Goal: Information Seeking & Learning: Learn about a topic

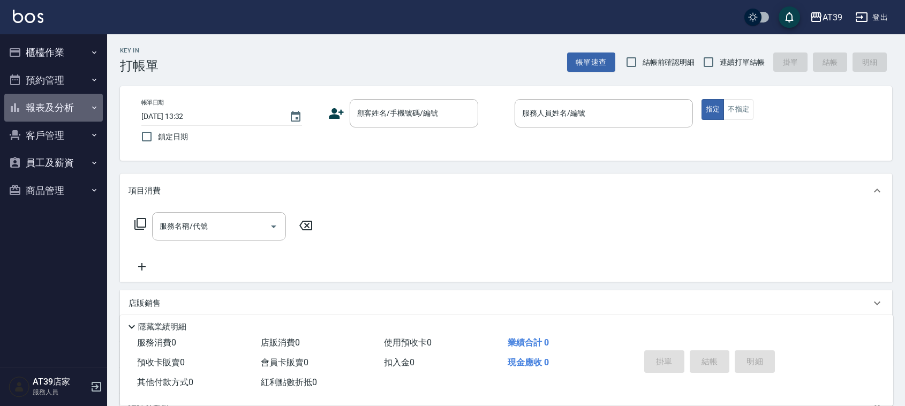
click at [65, 97] on button "報表及分析" at bounding box center [53, 108] width 99 height 28
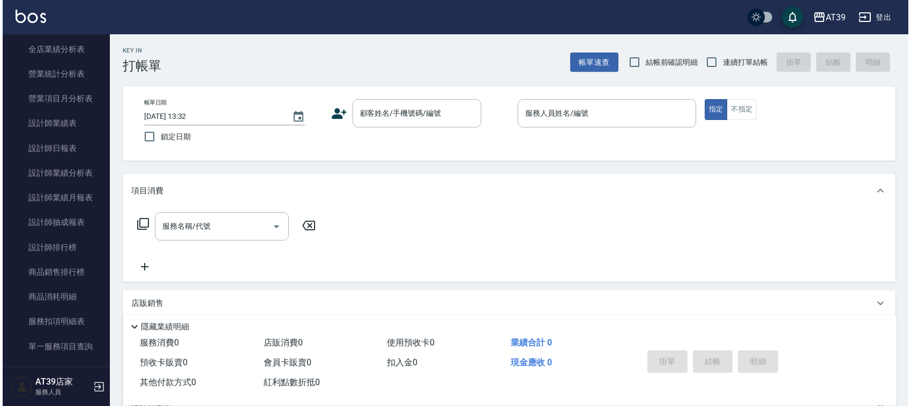
scroll to position [316, 0]
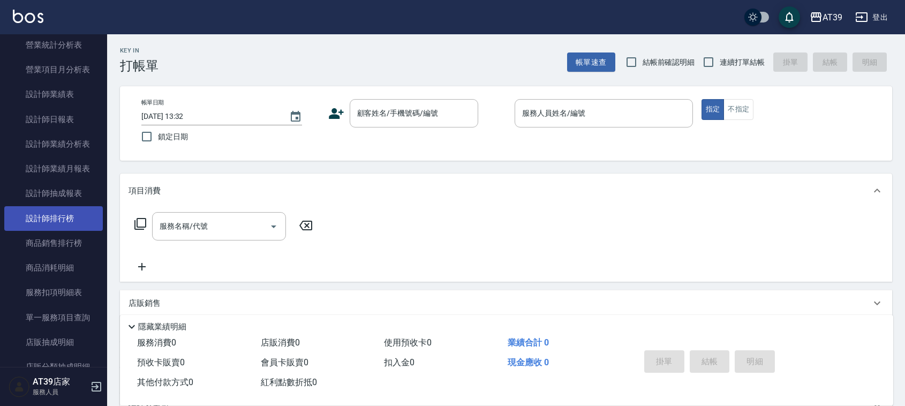
click at [79, 212] on link "設計師排行榜" at bounding box center [53, 218] width 99 height 25
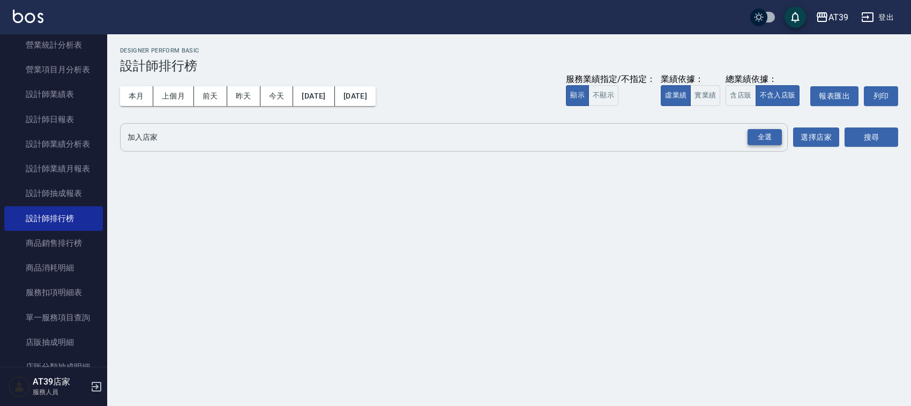
click at [775, 136] on div "全選" at bounding box center [764, 137] width 34 height 17
click at [866, 143] on button "搜尋" at bounding box center [871, 138] width 54 height 20
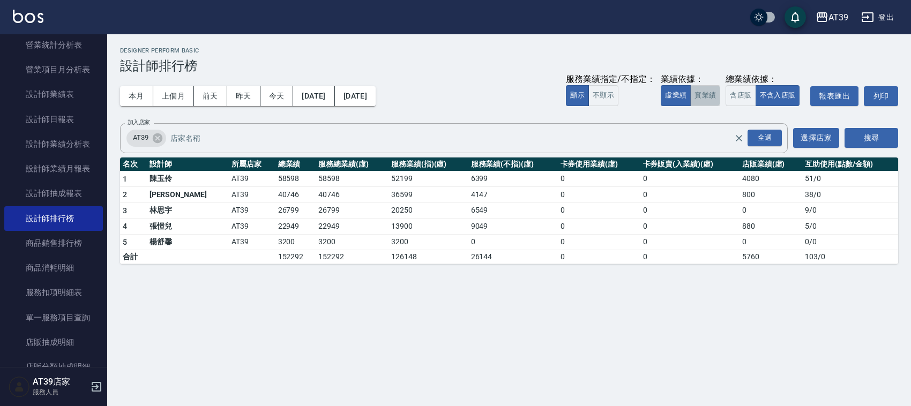
click at [705, 100] on button "實業績" at bounding box center [705, 95] width 30 height 21
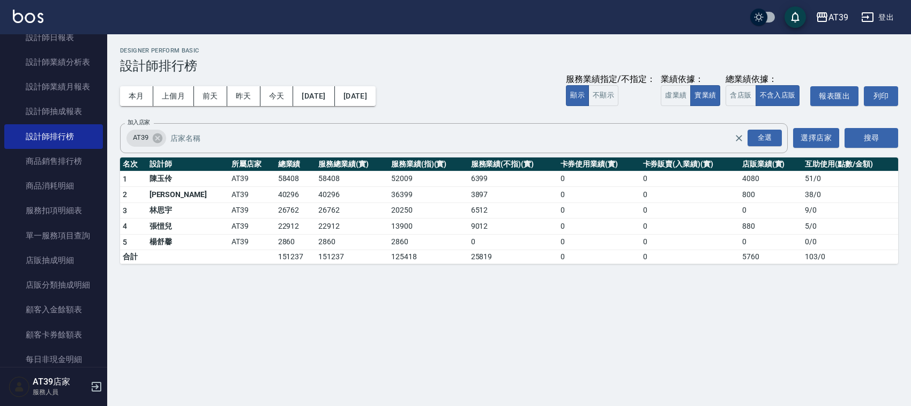
scroll to position [602, 0]
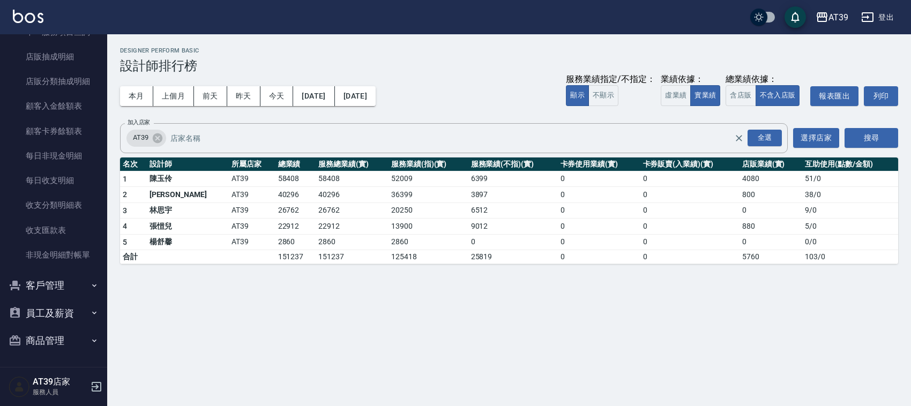
click at [52, 341] on button "商品管理" at bounding box center [53, 341] width 99 height 28
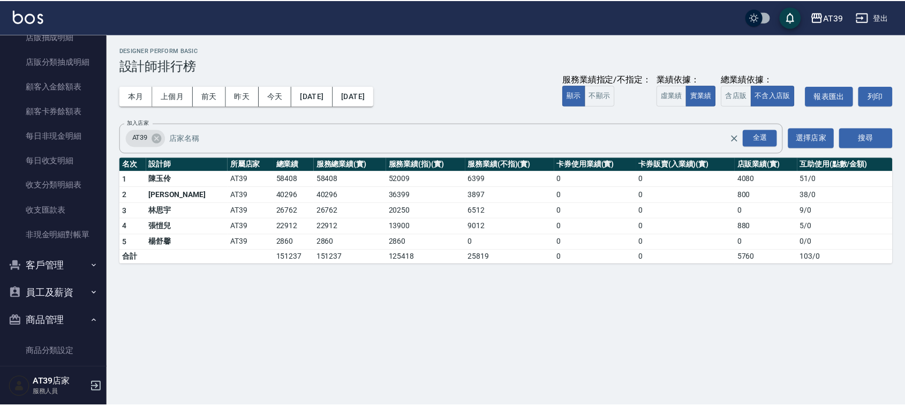
scroll to position [659, 0]
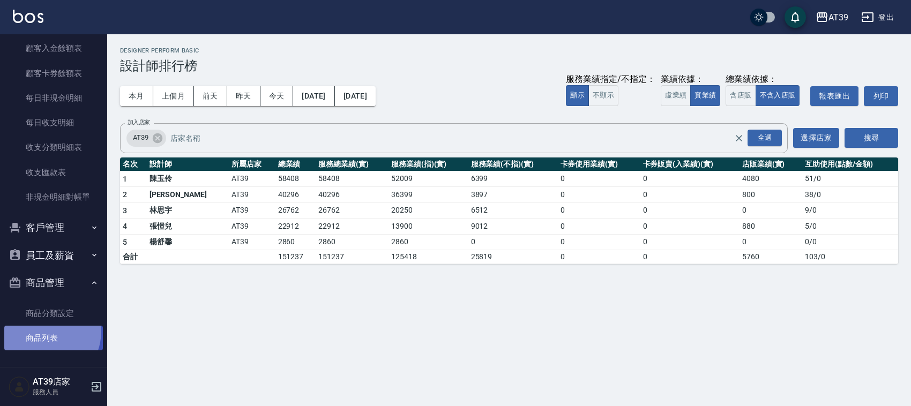
click at [42, 331] on link "商品列表" at bounding box center [53, 338] width 99 height 25
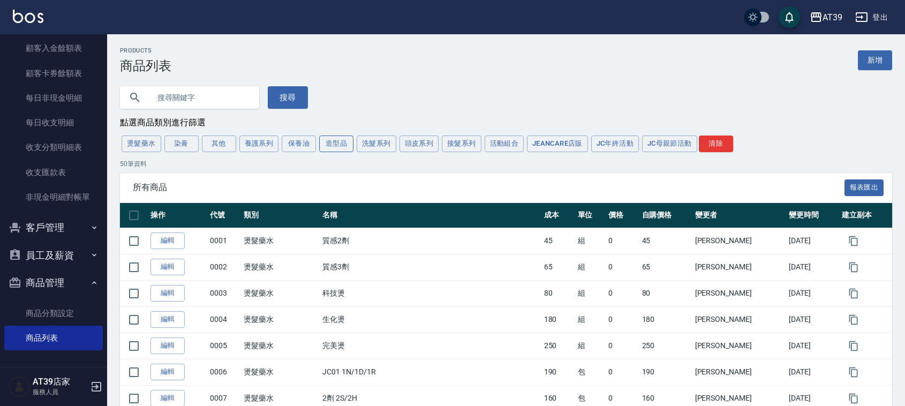
click at [349, 148] on button "造型品" at bounding box center [336, 144] width 34 height 17
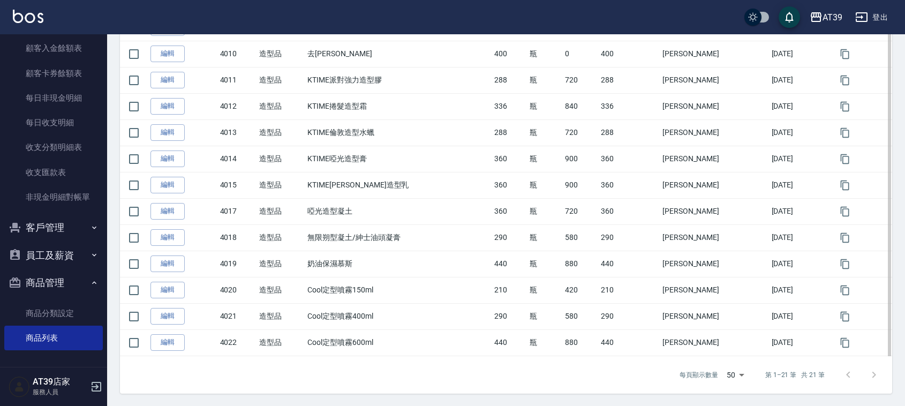
scroll to position [427, 0]
drag, startPoint x: 447, startPoint y: 352, endPoint x: 447, endPoint y: 384, distance: 31.1
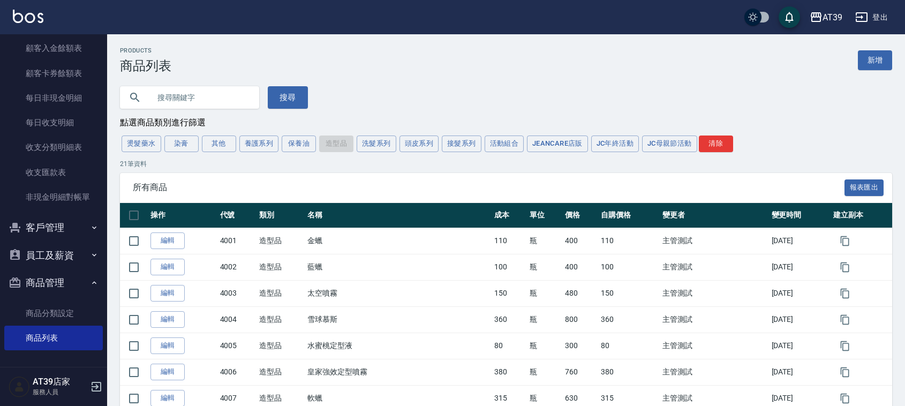
drag, startPoint x: 429, startPoint y: 370, endPoint x: 371, endPoint y: 162, distance: 215.6
click at [173, 95] on input "text" at bounding box center [200, 97] width 101 height 29
click at [302, 97] on button "搜尋" at bounding box center [288, 97] width 40 height 22
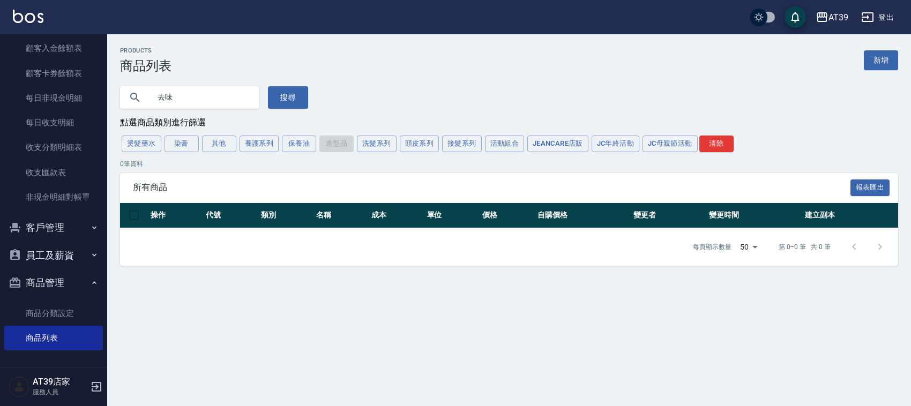
click at [223, 102] on input "去味" at bounding box center [200, 97] width 101 height 29
click at [214, 103] on input "去味乳" at bounding box center [200, 97] width 101 height 29
type input "去"
type input "光"
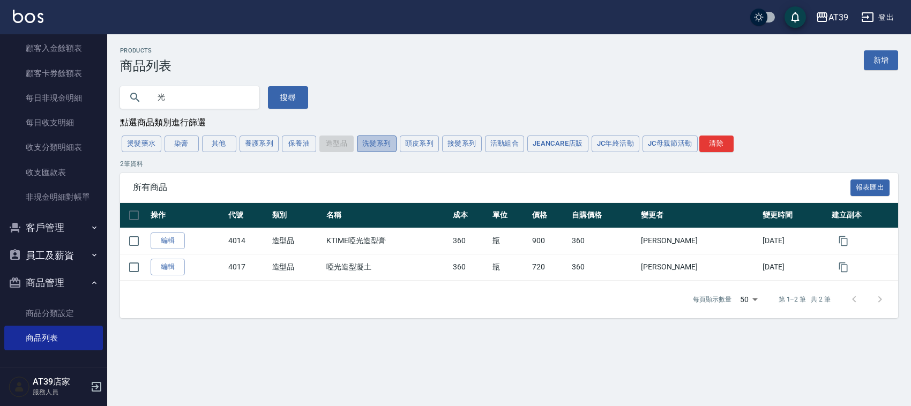
click at [384, 149] on button "洗髮系列" at bounding box center [377, 144] width 40 height 17
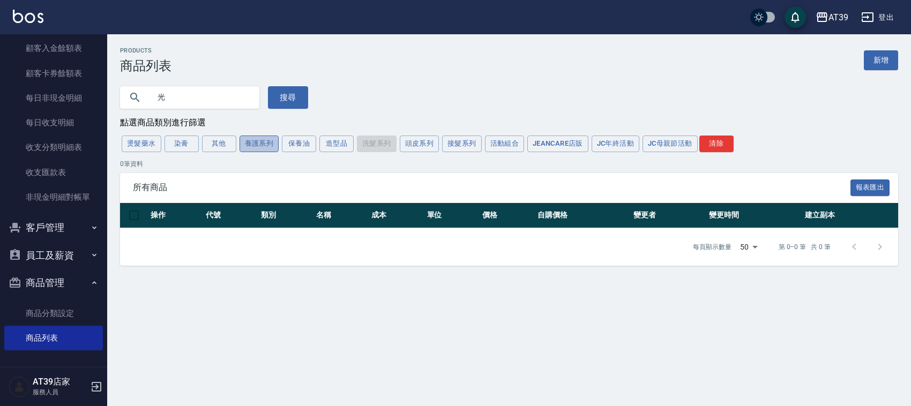
click at [265, 146] on button "養護系列" at bounding box center [259, 144] width 40 height 17
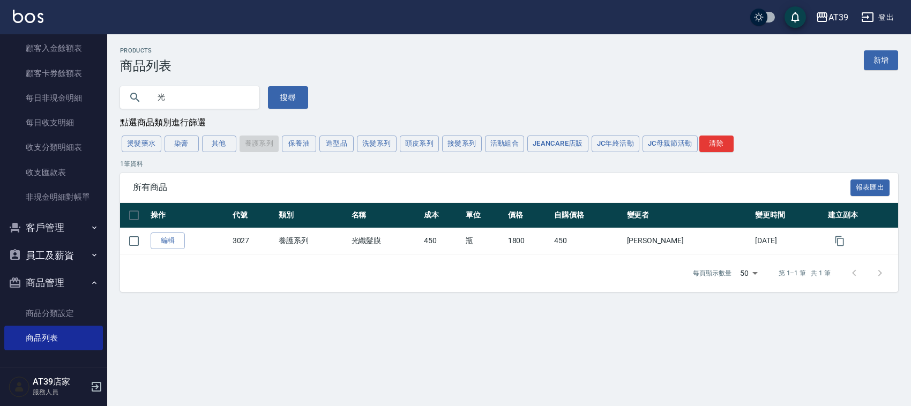
click at [119, 148] on div "Products 商品列表 新增 光 搜尋 點選商品類別進行篩選 燙髮藥水 染膏 其他 養護系列 保養油 造型品 洗髮系列 頭皮系列 接髮系列 活動組合 Je…" at bounding box center [509, 169] width 804 height 245
click at [133, 146] on button "燙髮藥水" at bounding box center [142, 144] width 40 height 17
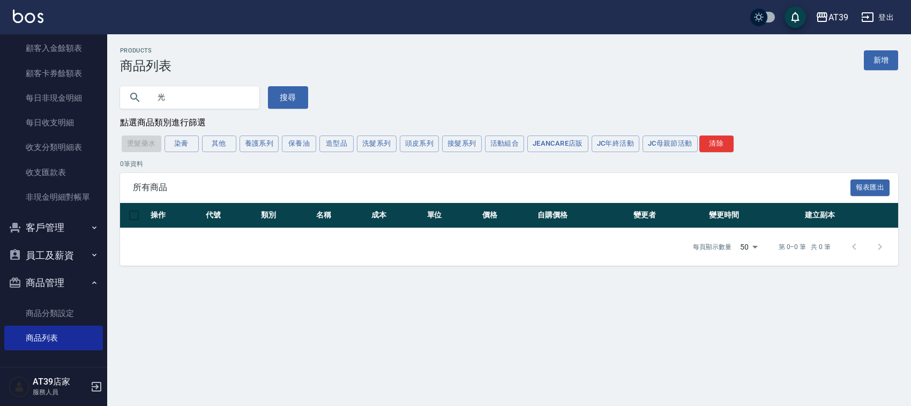
click at [133, 146] on div "燙髮藥水 染膏 其他 養護系列 保養油 造型品 洗髮系列 頭皮系列 接髮系列 活動組合 JeanCare店販 JC年終活動 JC母親節活動 清除" at bounding box center [509, 144] width 778 height 20
click at [229, 96] on input "光" at bounding box center [200, 97] width 101 height 29
click at [285, 97] on button "搜尋" at bounding box center [288, 97] width 40 height 22
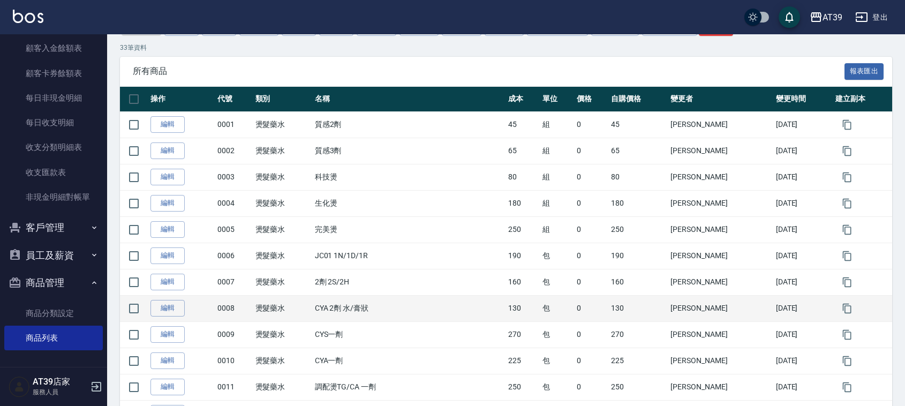
drag, startPoint x: 429, startPoint y: 194, endPoint x: 442, endPoint y: 244, distance: 51.7
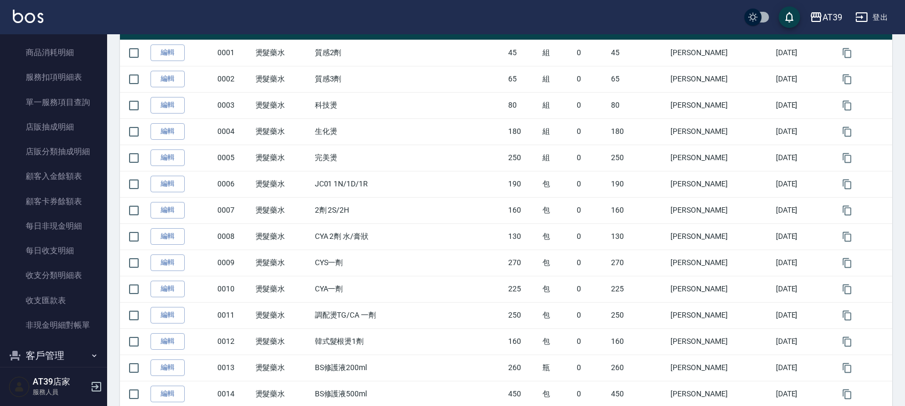
scroll to position [512, 0]
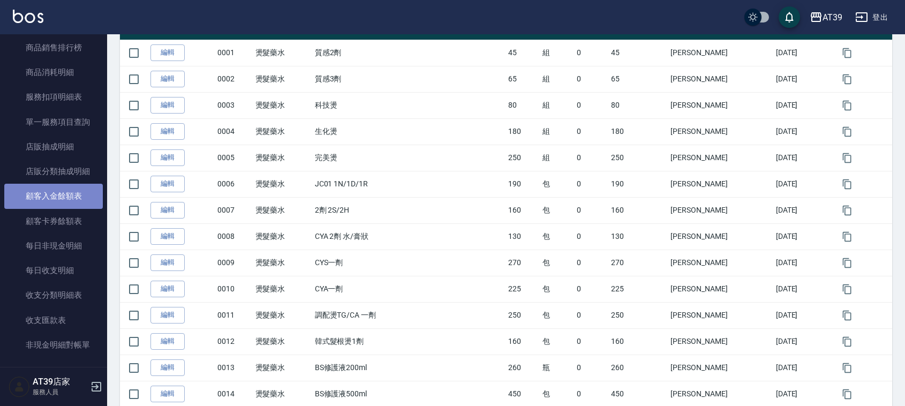
click at [83, 204] on link "顧客入金餘額表" at bounding box center [53, 196] width 99 height 25
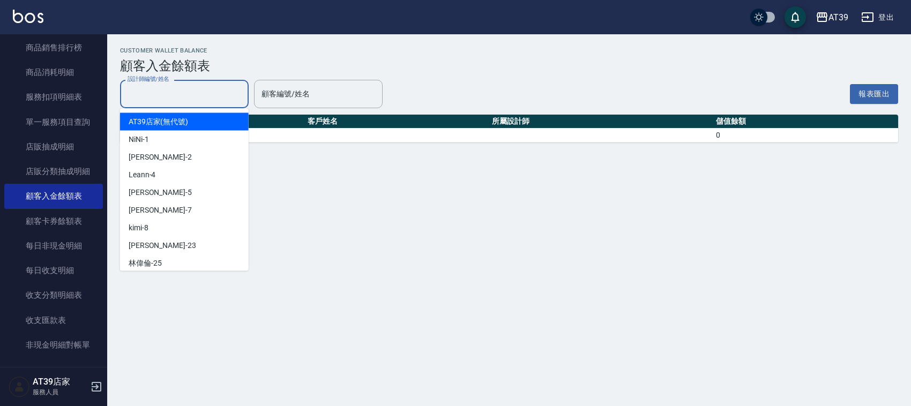
click at [164, 90] on div "設計師編號/姓名 設計師編號/姓名" at bounding box center [184, 94] width 129 height 28
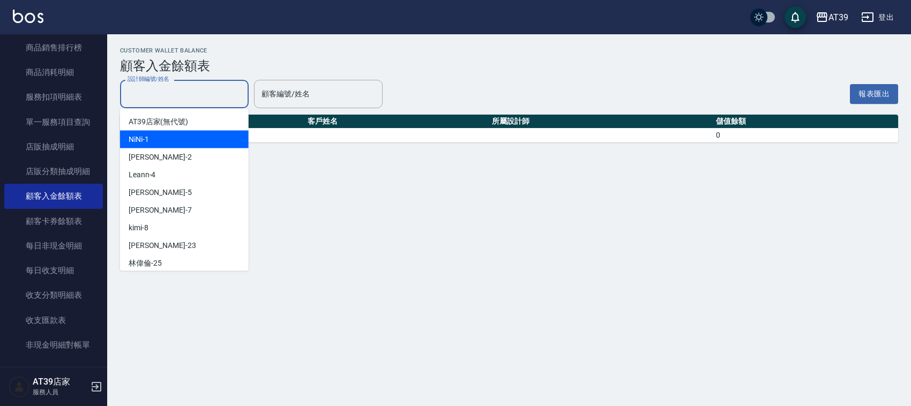
click at [177, 145] on div "NiNi -1" at bounding box center [184, 140] width 129 height 18
type input "NiNi-1"
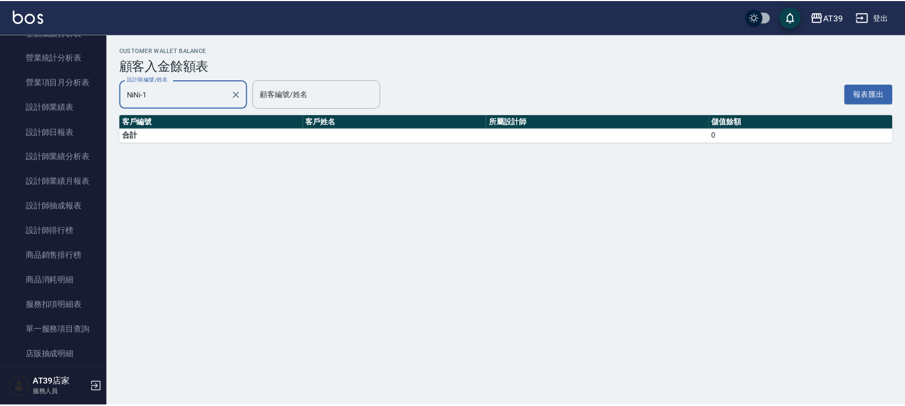
scroll to position [290, 0]
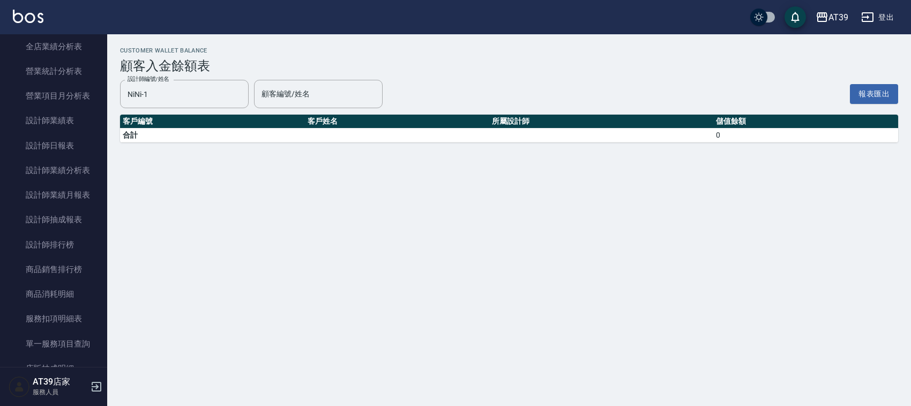
click at [101, 153] on nav "櫃檯作業 打帳單 帳單列表 現金收支登錄 每日結帳 排班表 現場電腦打卡 預約管理 預約管理 單日預約紀錄 單週預約紀錄 報表及分析 報表目錄 店家區間累計表…" at bounding box center [53, 200] width 107 height 333
click at [55, 325] on link "服務扣項明細表" at bounding box center [53, 318] width 99 height 25
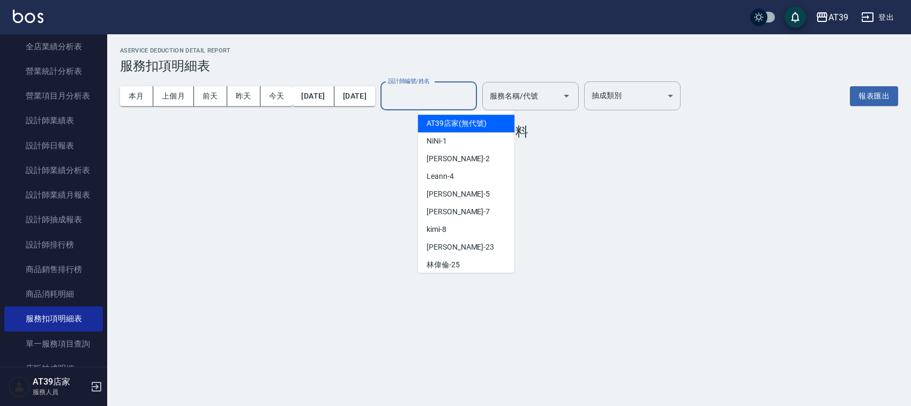
click at [472, 94] on input "設計師編號/姓名" at bounding box center [428, 96] width 87 height 19
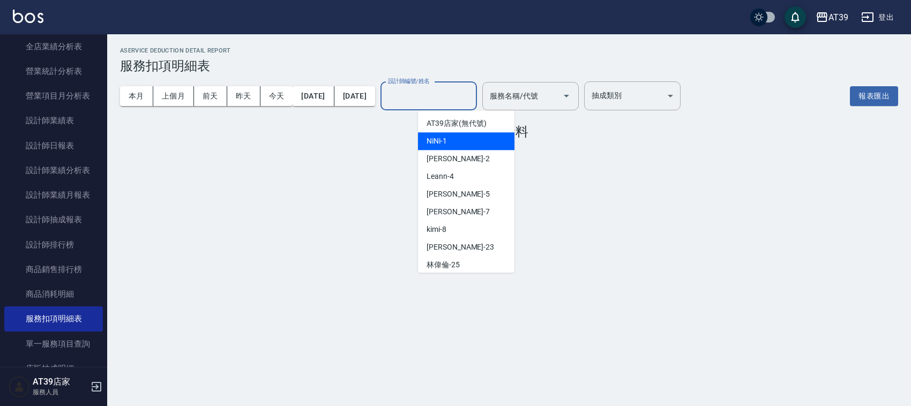
click at [480, 135] on div "NiNi -1" at bounding box center [466, 141] width 96 height 18
type input "NiNi-1"
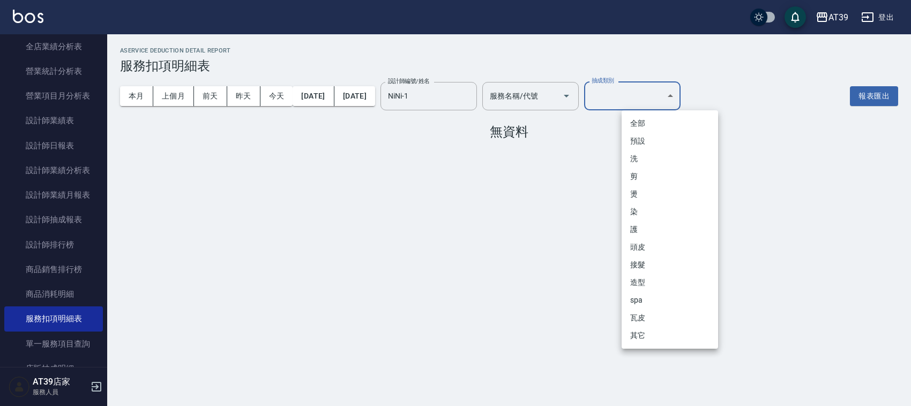
click at [670, 102] on body "AT39 登出 櫃檯作業 打帳單 帳單列表 現金收支登錄 每日結帳 排班表 現場電腦打卡 預約管理 預約管理 單日預約紀錄 單週預約紀錄 報表及分析 報表目錄…" at bounding box center [455, 203] width 911 height 406
click at [661, 96] on div at bounding box center [455, 203] width 911 height 406
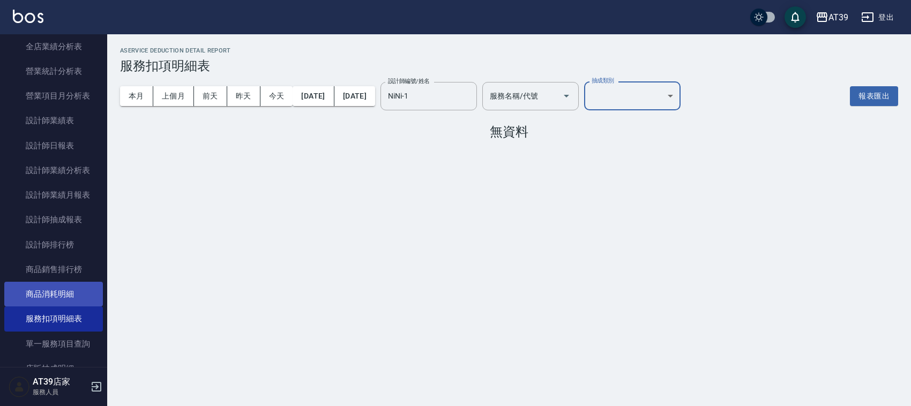
click at [65, 293] on link "商品消耗明細" at bounding box center [53, 294] width 99 height 25
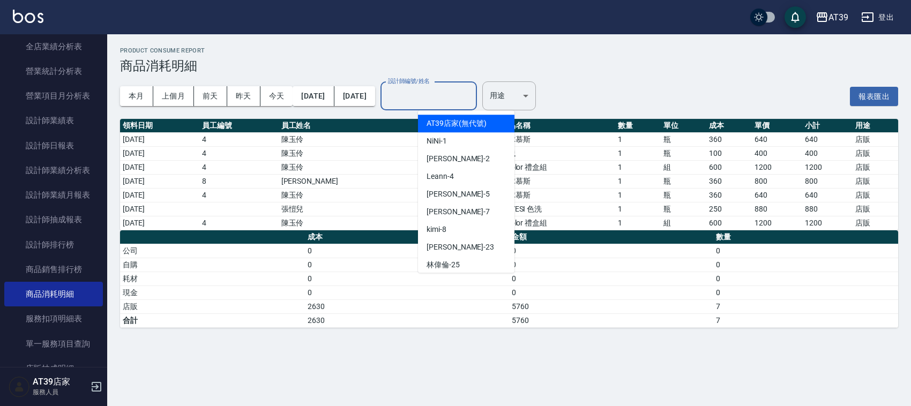
click at [467, 90] on input "設計師編號/姓名" at bounding box center [428, 96] width 87 height 19
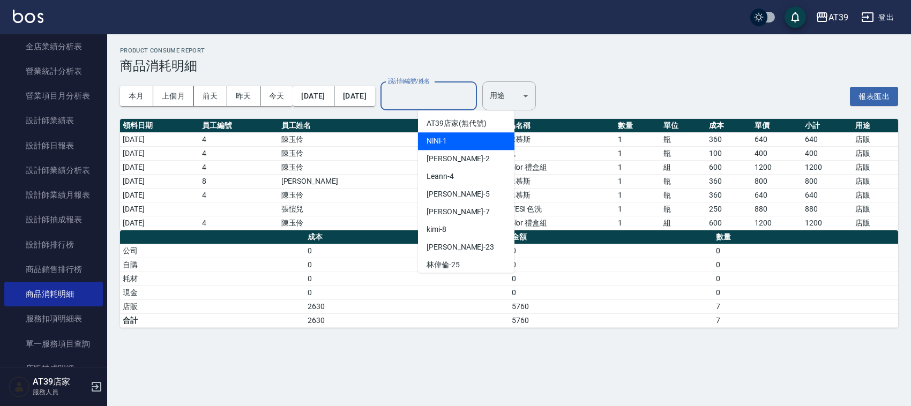
click at [462, 143] on div "NiNi -1" at bounding box center [466, 141] width 96 height 18
type input "NiNi-1"
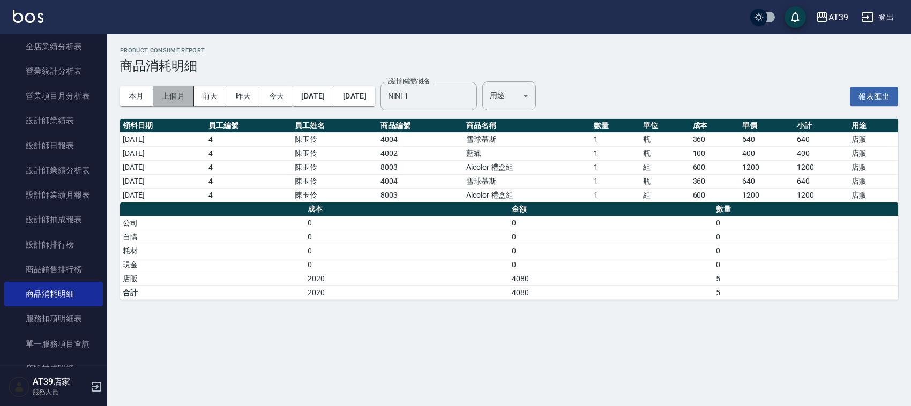
click at [170, 97] on button "上個月" at bounding box center [173, 96] width 41 height 20
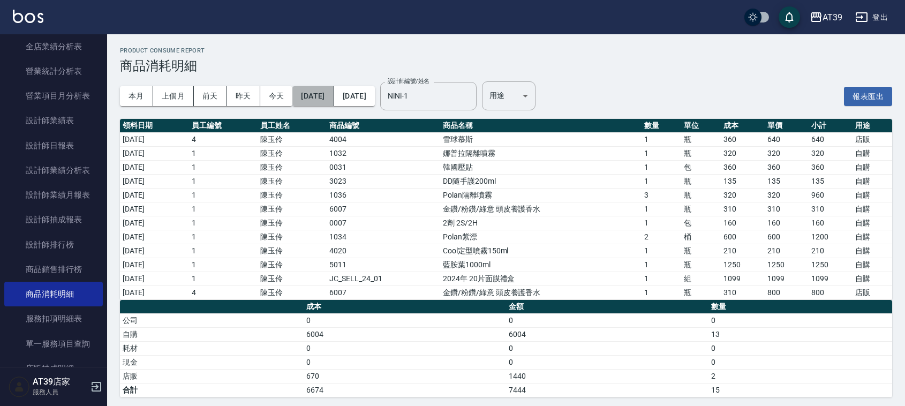
click at [314, 92] on button "[DATE]" at bounding box center [312, 96] width 41 height 20
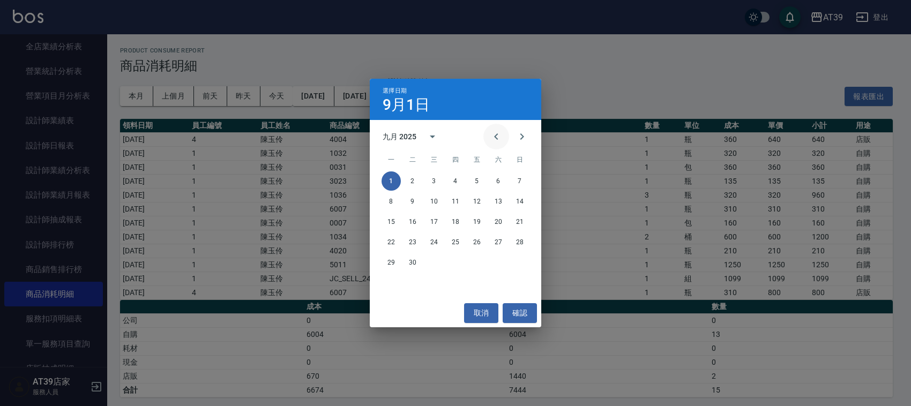
click at [493, 133] on icon "Previous month" at bounding box center [496, 136] width 13 height 13
click at [472, 178] on button "1" at bounding box center [476, 180] width 19 height 19
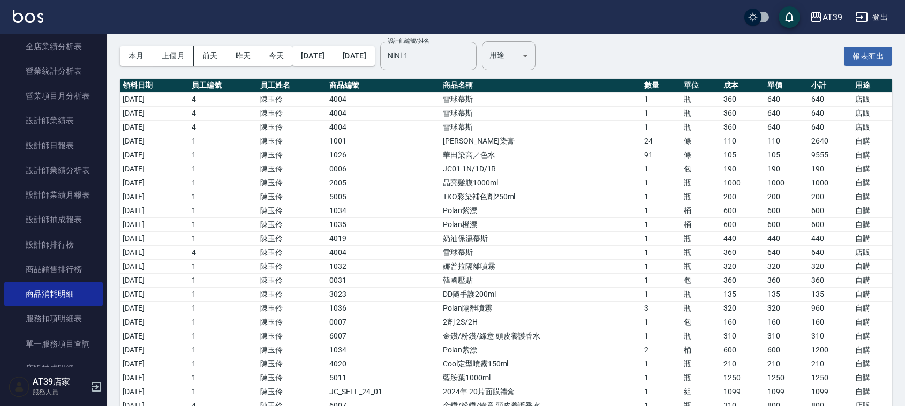
drag, startPoint x: 574, startPoint y: 161, endPoint x: 574, endPoint y: 176, distance: 14.5
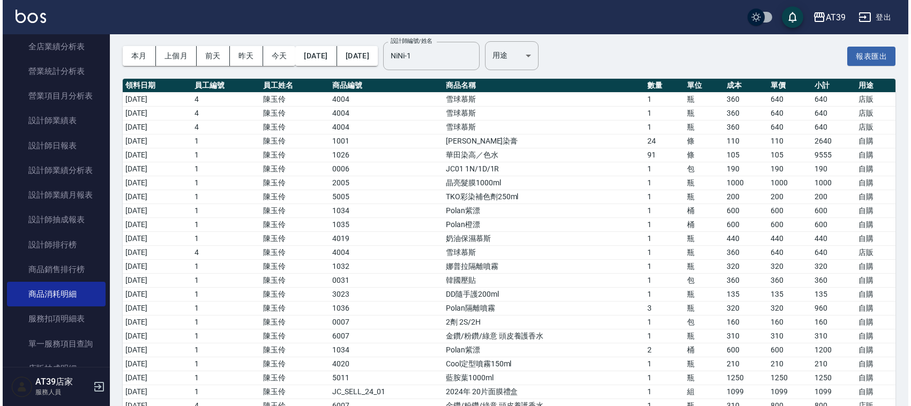
scroll to position [43, 0]
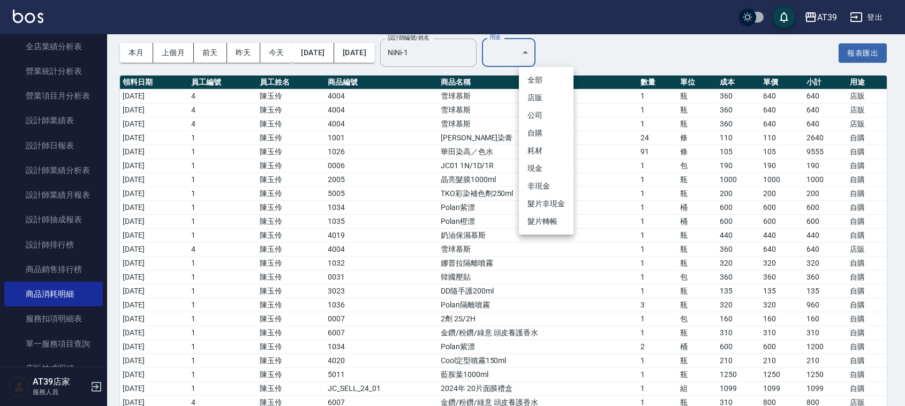
click at [552, 48] on body "AT39 登出 櫃檯作業 打帳單 帳單列表 現金收支登錄 每日結帳 排班表 現場電腦打卡 預約管理 預約管理 單日預約紀錄 單週預約紀錄 報表及分析 報表目錄…" at bounding box center [452, 239] width 905 height 564
click at [540, 130] on li "自購" at bounding box center [546, 133] width 55 height 18
type input "自購"
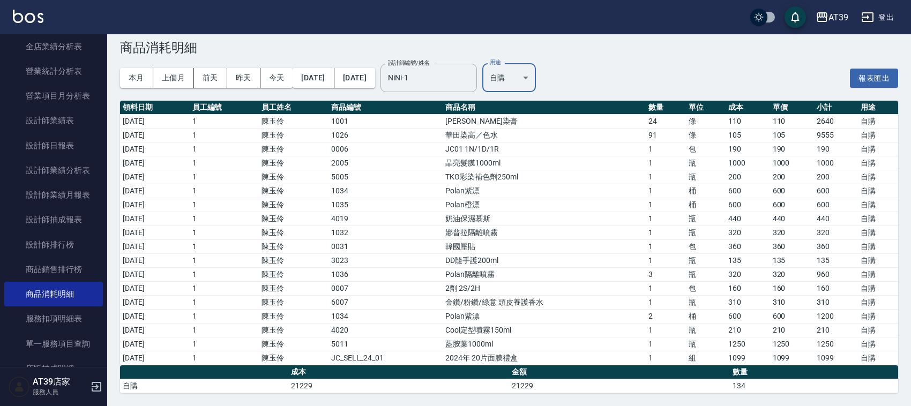
scroll to position [20, 0]
click at [304, 75] on button "[DATE]" at bounding box center [312, 78] width 41 height 20
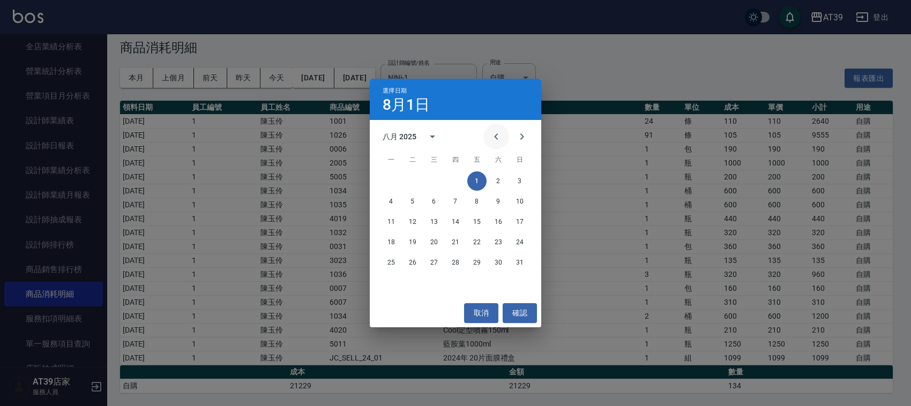
click at [494, 134] on icon "Previous month" at bounding box center [496, 136] width 13 height 13
click at [408, 178] on button "1" at bounding box center [412, 180] width 19 height 19
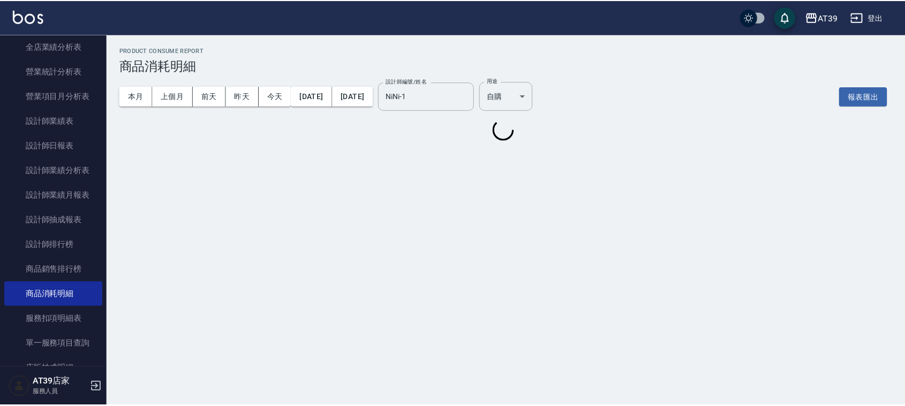
scroll to position [0, 0]
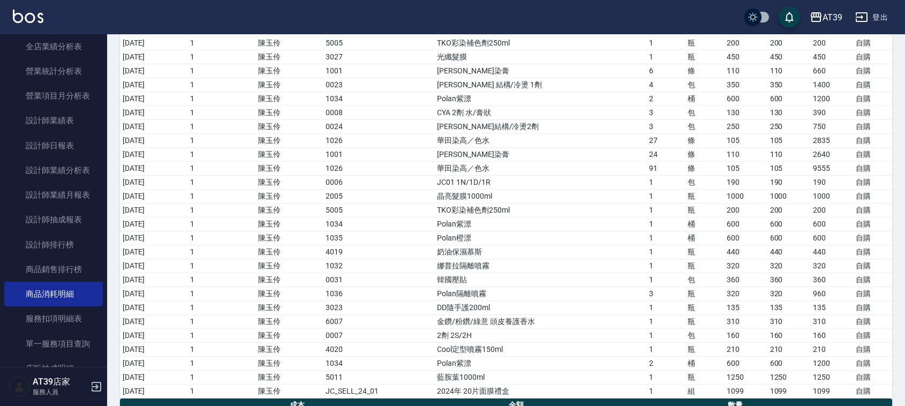
drag, startPoint x: 478, startPoint y: 265, endPoint x: 486, endPoint y: 308, distance: 43.6
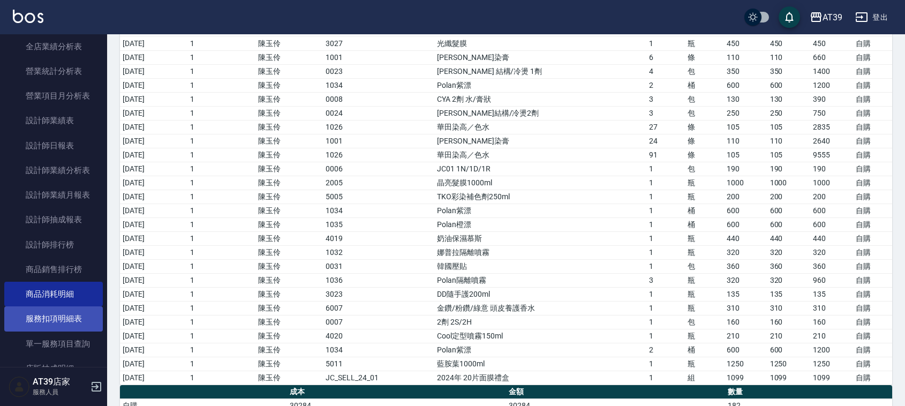
click at [70, 317] on link "服務扣項明細表" at bounding box center [53, 318] width 99 height 25
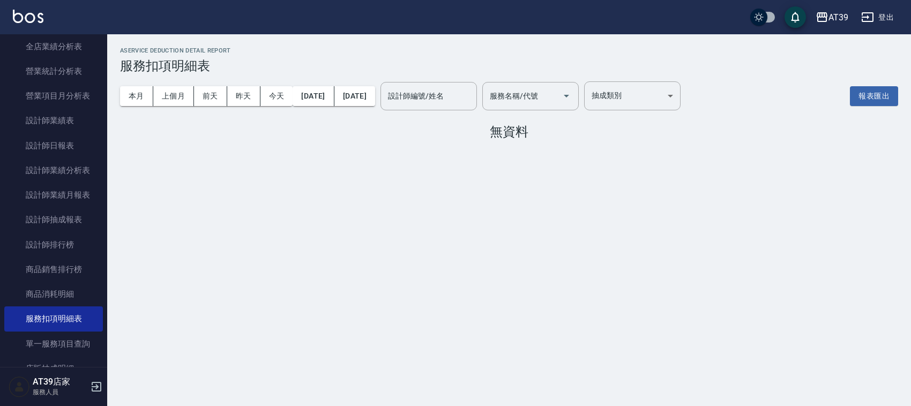
drag, startPoint x: 108, startPoint y: 230, endPoint x: 111, endPoint y: 274, distance: 44.0
click at [111, 274] on div "AService Deduction Detail Report 服務扣項明細表 本月 上個月 [DATE] [DATE] [DATE] [DATE] [DA…" at bounding box center [455, 203] width 911 height 406
click at [67, 250] on link "設計師排行榜" at bounding box center [53, 244] width 99 height 25
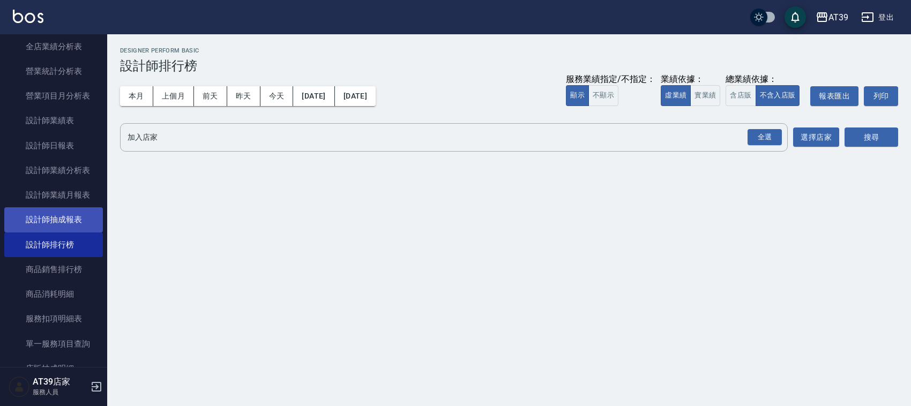
click at [65, 221] on link "設計師抽成報表" at bounding box center [53, 219] width 99 height 25
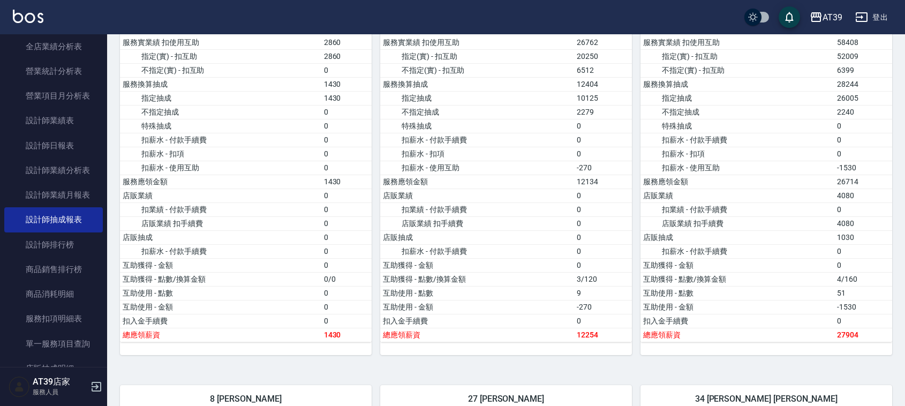
drag, startPoint x: 767, startPoint y: 223, endPoint x: 801, endPoint y: 256, distance: 47.0
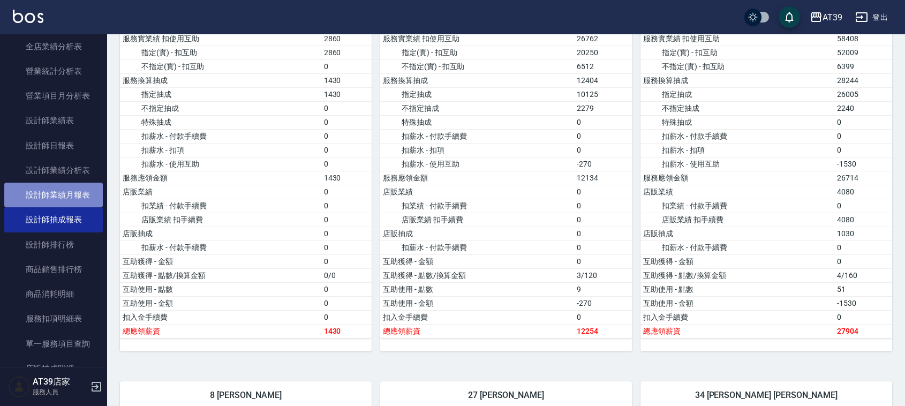
click at [70, 197] on link "設計師業績月報表" at bounding box center [53, 195] width 99 height 25
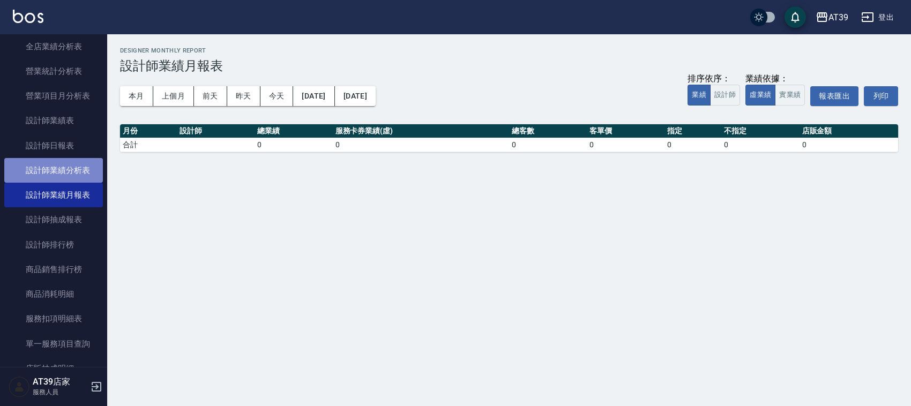
click at [65, 172] on link "設計師業績分析表" at bounding box center [53, 170] width 99 height 25
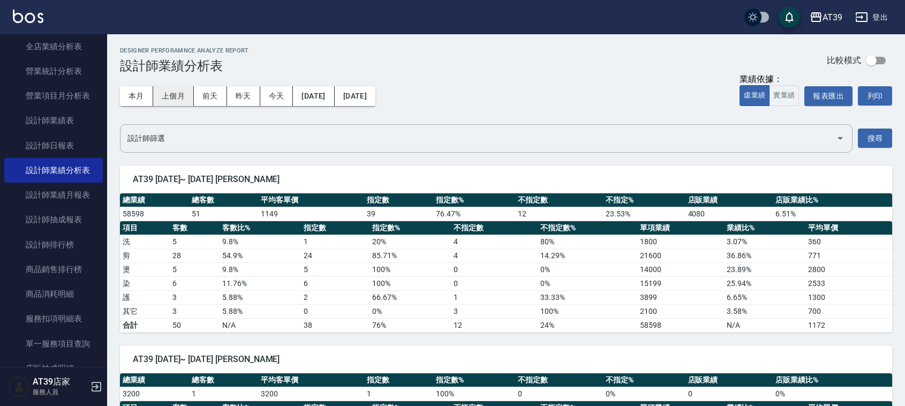
click at [167, 93] on button "上個月" at bounding box center [173, 96] width 41 height 20
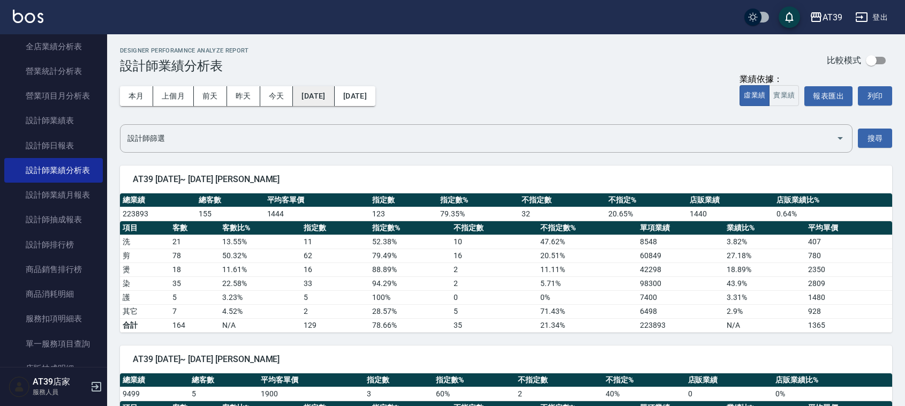
click at [334, 92] on button "[DATE]" at bounding box center [313, 96] width 41 height 20
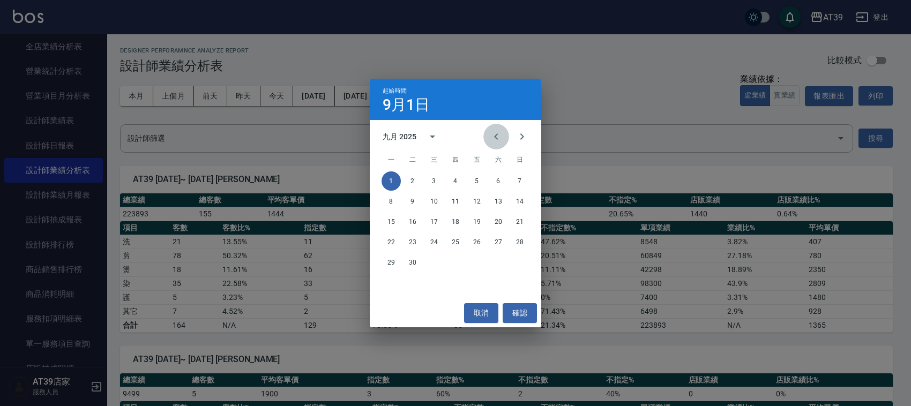
click at [496, 145] on button "Previous month" at bounding box center [496, 137] width 26 height 26
click at [496, 144] on button "Previous month" at bounding box center [496, 137] width 26 height 26
click at [418, 185] on button "1" at bounding box center [412, 180] width 19 height 19
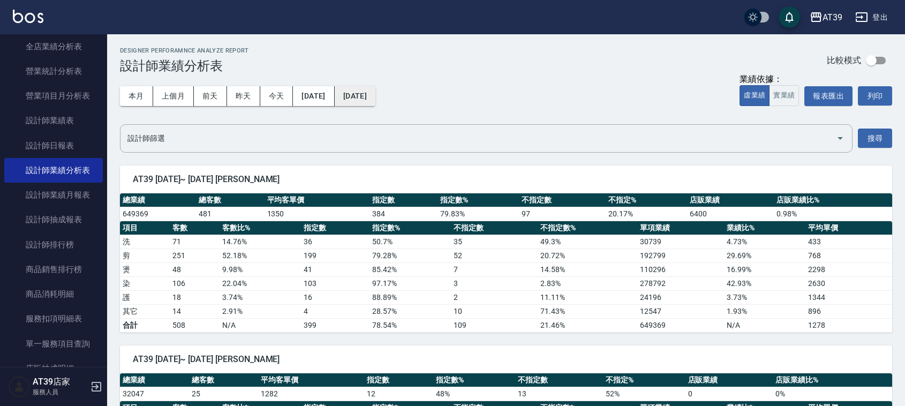
click at [376, 93] on button "[DATE]" at bounding box center [355, 96] width 41 height 20
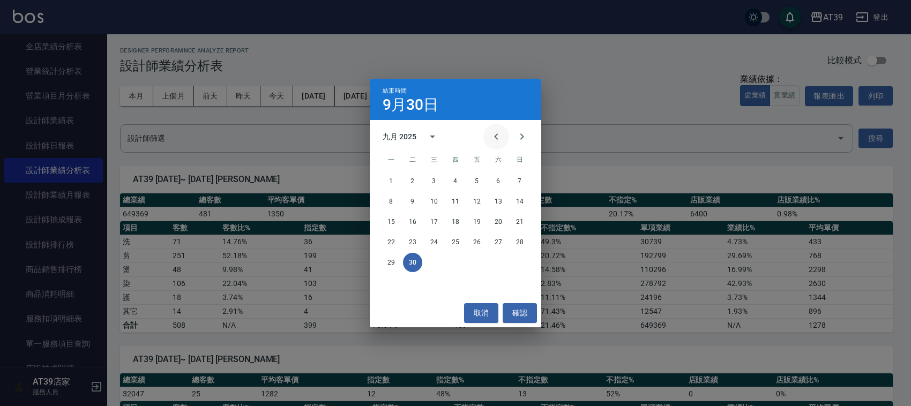
click at [493, 133] on icon "Previous month" at bounding box center [496, 136] width 13 height 13
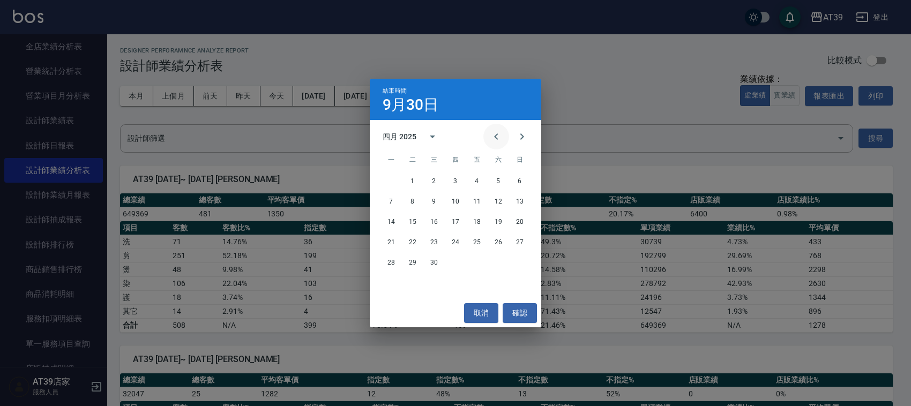
click at [493, 133] on icon "Previous month" at bounding box center [496, 136] width 13 height 13
click at [434, 177] on button "1" at bounding box center [433, 180] width 19 height 19
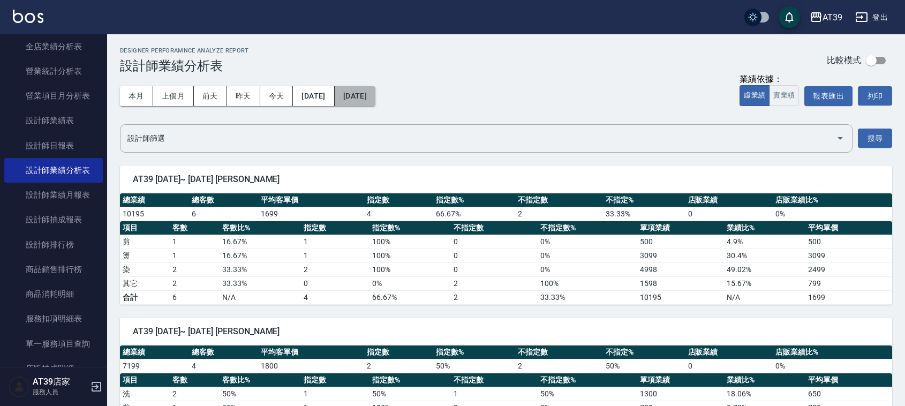
click at [376, 92] on button "[DATE]" at bounding box center [355, 96] width 41 height 20
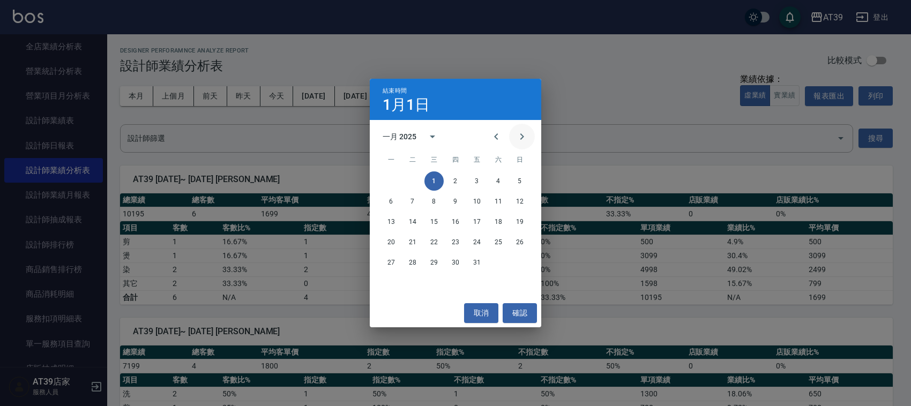
click at [517, 142] on icon "Next month" at bounding box center [521, 136] width 13 height 13
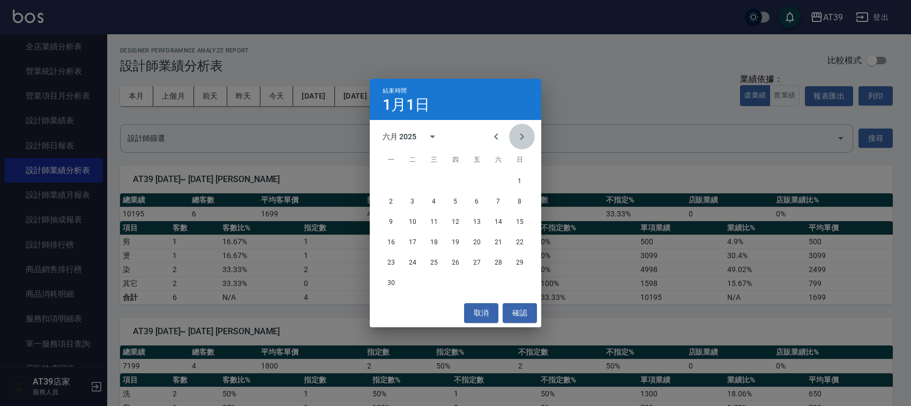
click at [517, 142] on icon "Next month" at bounding box center [521, 136] width 13 height 13
click at [512, 207] on button "12" at bounding box center [519, 201] width 19 height 19
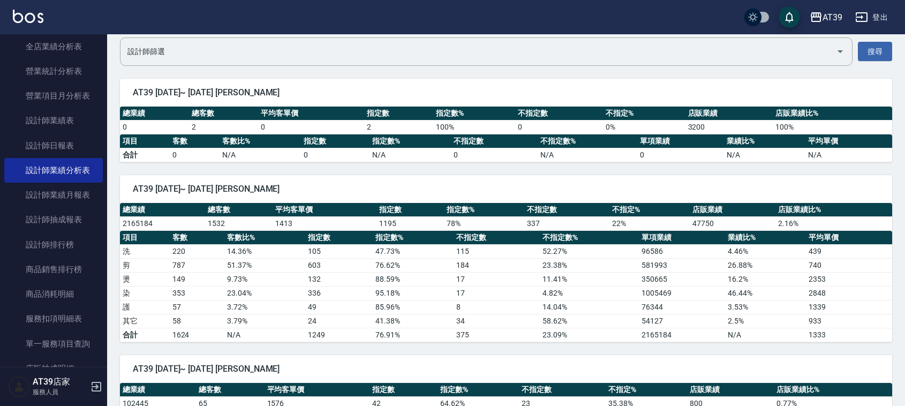
drag, startPoint x: 643, startPoint y: 274, endPoint x: 644, endPoint y: 288, distance: 14.0
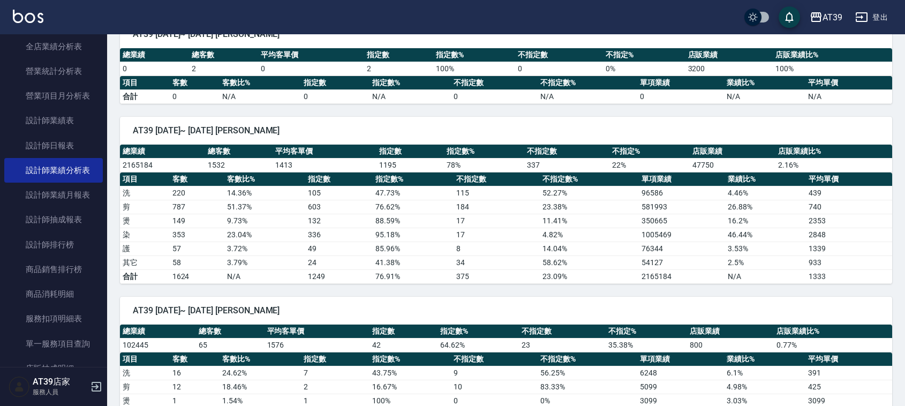
drag, startPoint x: 649, startPoint y: 272, endPoint x: 654, endPoint y: 304, distance: 32.5
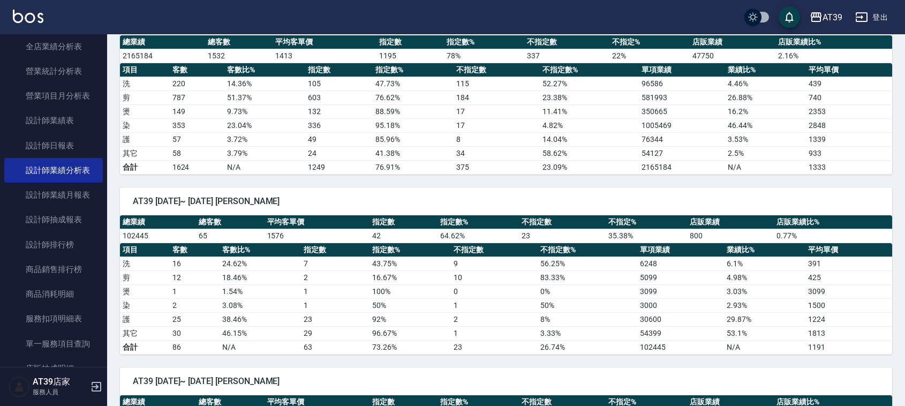
drag, startPoint x: 641, startPoint y: 228, endPoint x: 643, endPoint y: 261, distance: 33.3
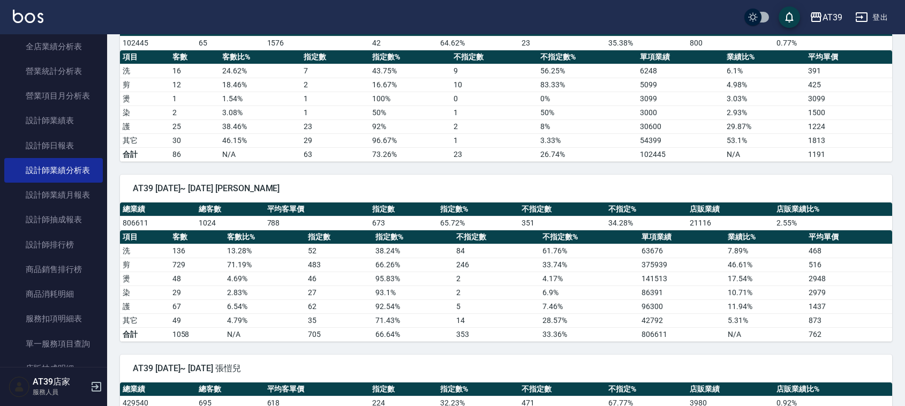
drag, startPoint x: 639, startPoint y: 247, endPoint x: 648, endPoint y: 295, distance: 48.5
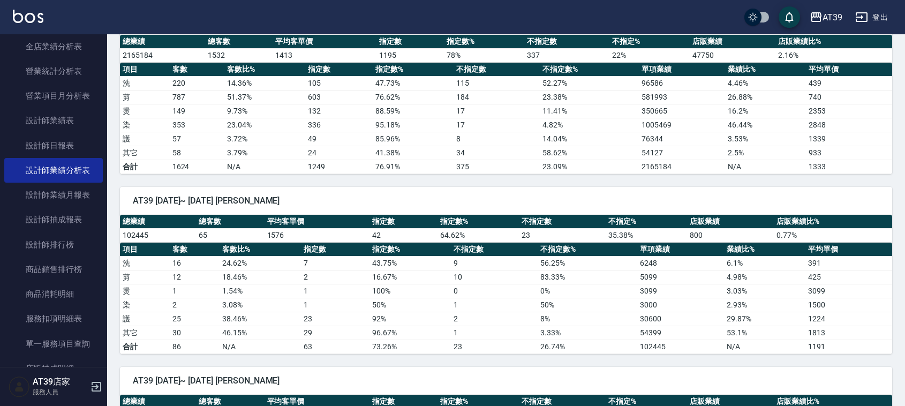
scroll to position [0, 0]
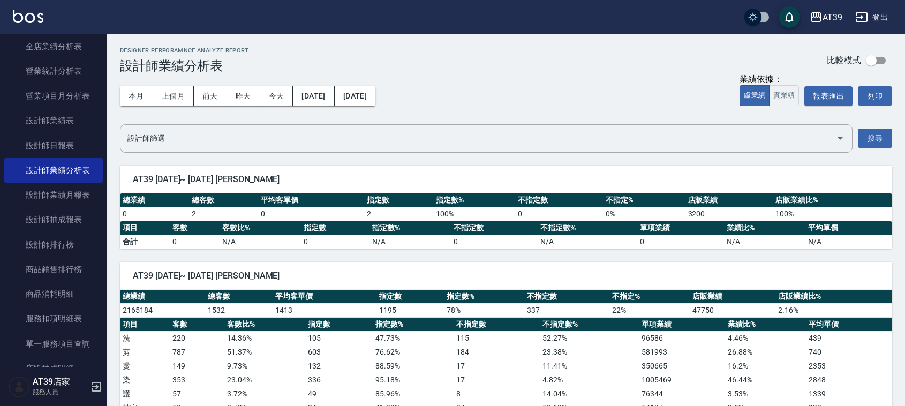
drag, startPoint x: 466, startPoint y: 355, endPoint x: 468, endPoint y: 254, distance: 100.2
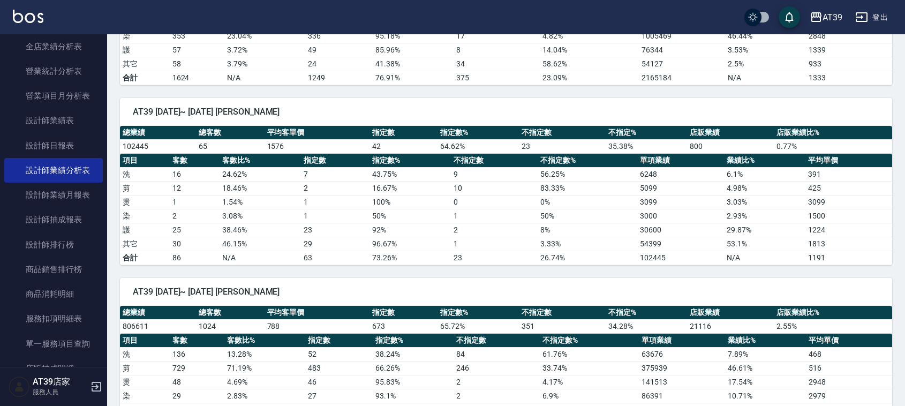
drag, startPoint x: 461, startPoint y: 279, endPoint x: 472, endPoint y: 318, distance: 40.8
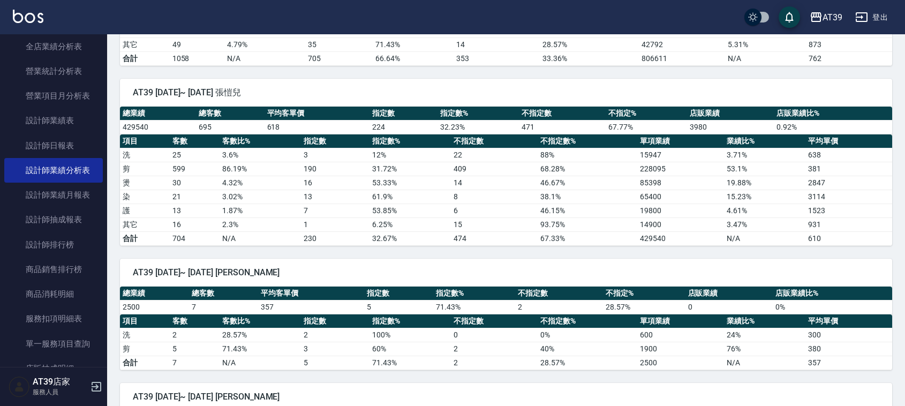
drag, startPoint x: 469, startPoint y: 271, endPoint x: 478, endPoint y: 304, distance: 34.4
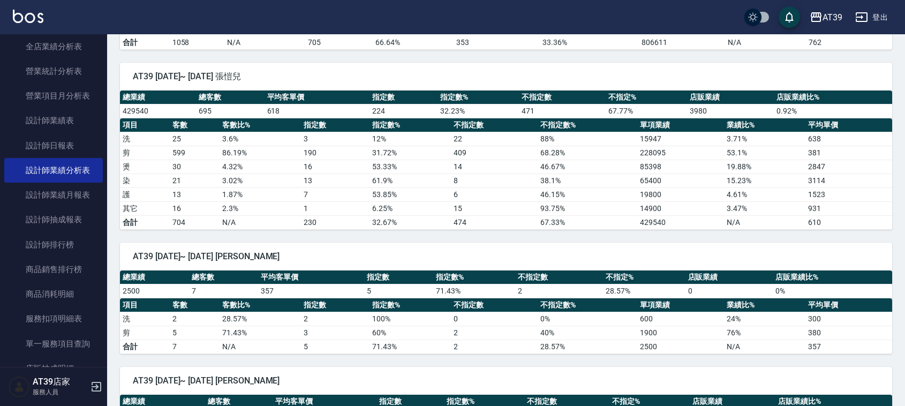
scroll to position [806, 0]
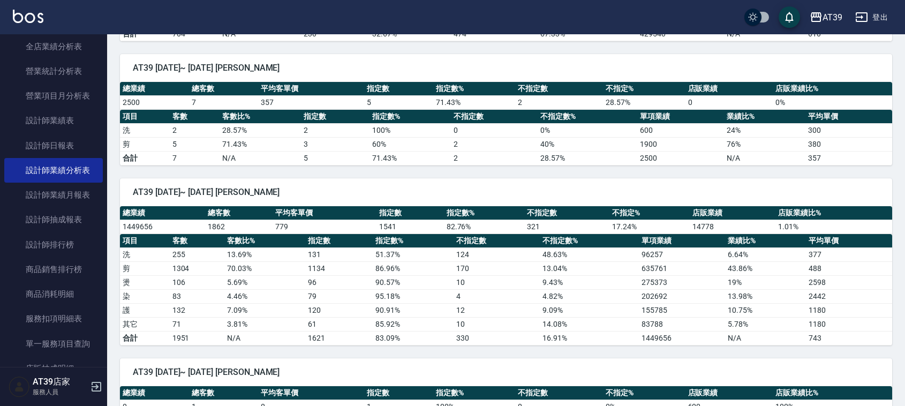
drag, startPoint x: 498, startPoint y: 258, endPoint x: 521, endPoint y: 292, distance: 40.6
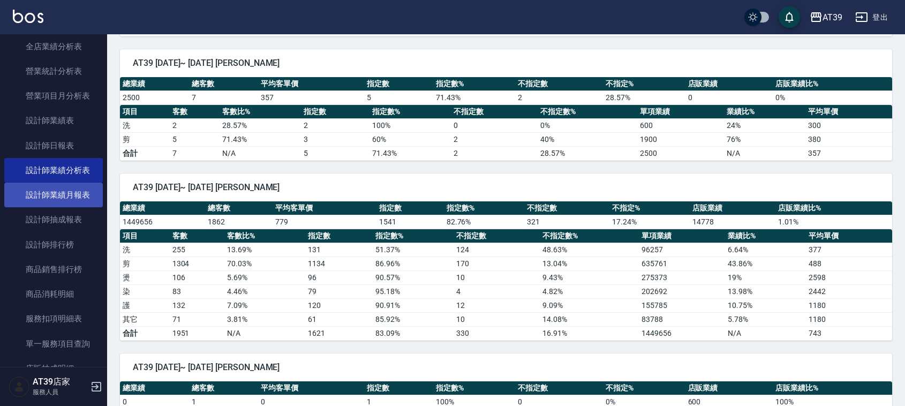
click at [86, 194] on link "設計師業績月報表" at bounding box center [53, 195] width 99 height 25
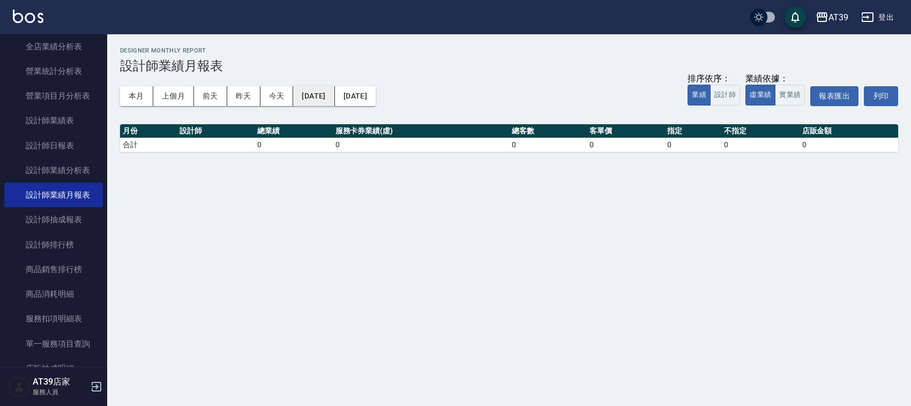
click at [327, 89] on button "[DATE]" at bounding box center [313, 96] width 41 height 20
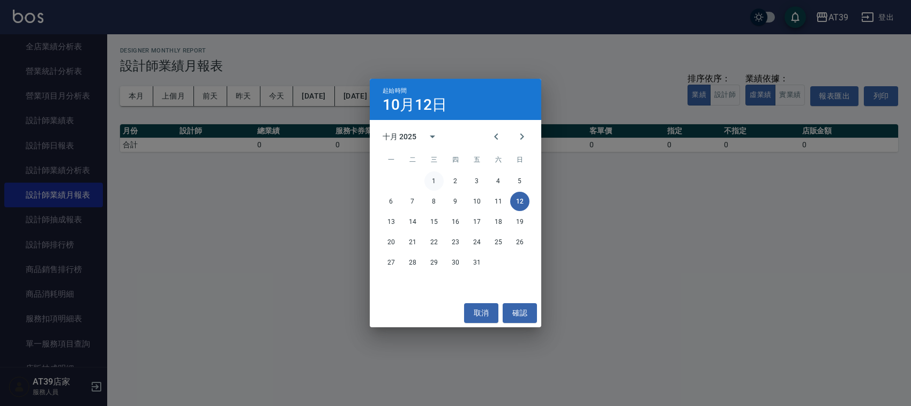
click at [427, 177] on button "1" at bounding box center [433, 180] width 19 height 19
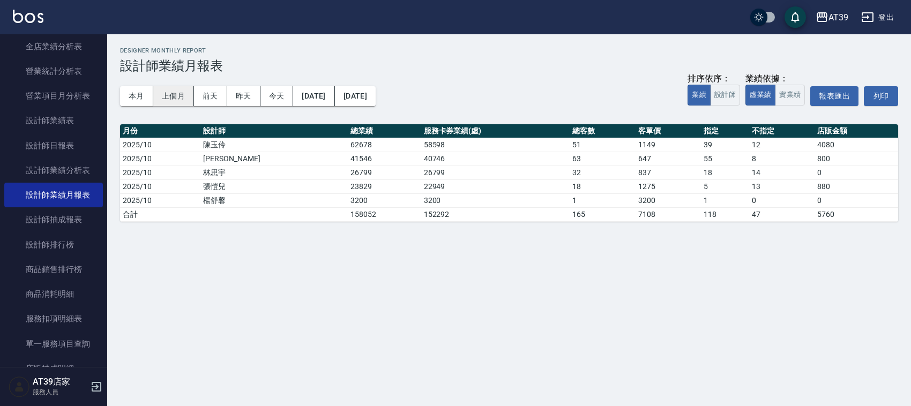
click at [169, 95] on button "上個月" at bounding box center [173, 96] width 41 height 20
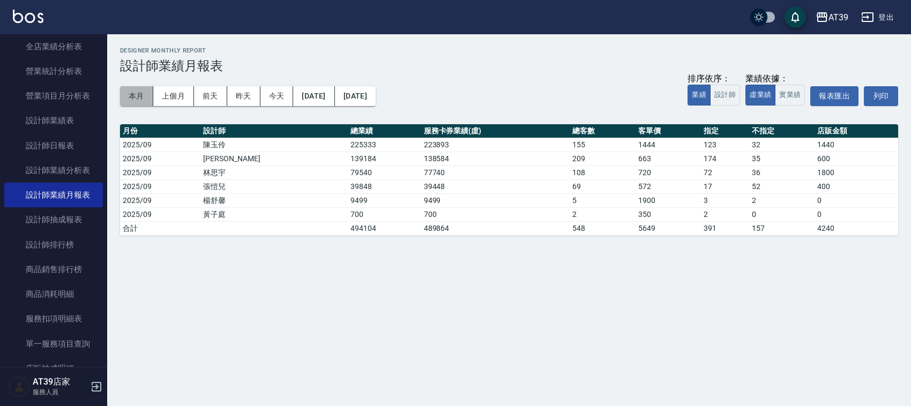
click at [127, 95] on button "本月" at bounding box center [136, 96] width 33 height 20
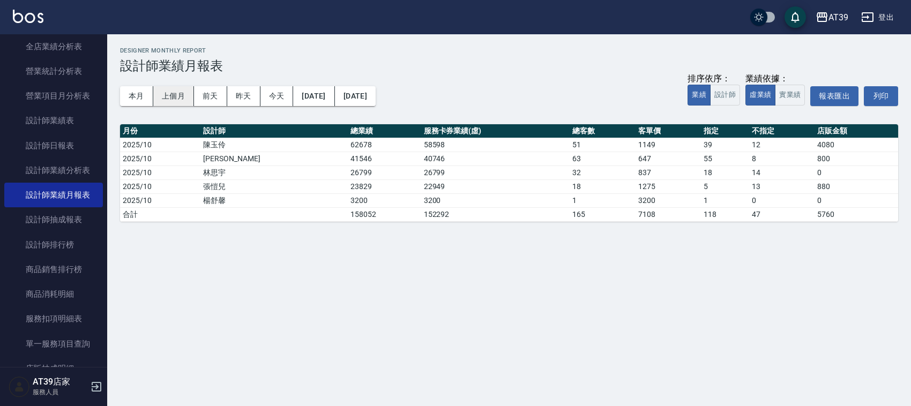
click at [177, 94] on button "上個月" at bounding box center [173, 96] width 41 height 20
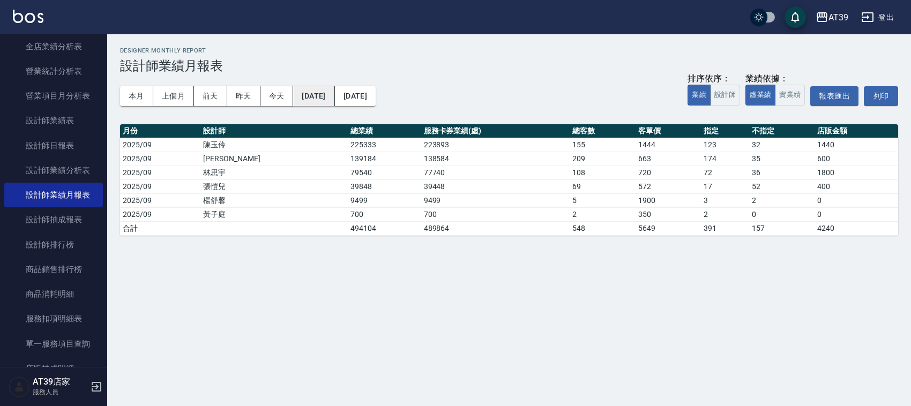
click at [308, 95] on button "[DATE]" at bounding box center [313, 96] width 41 height 20
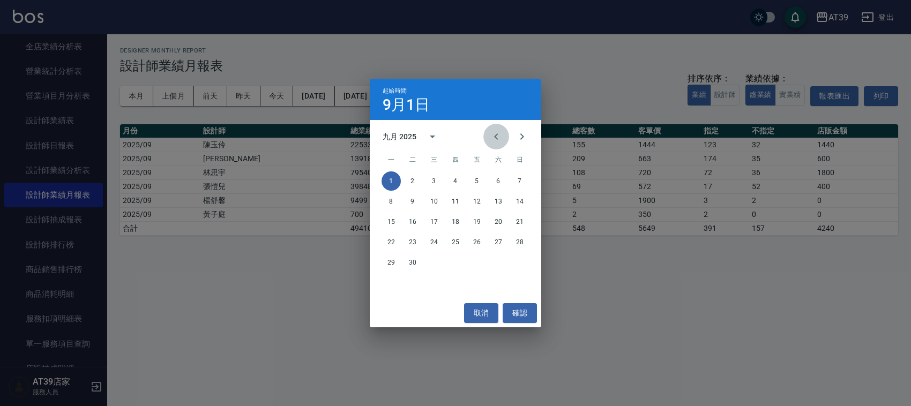
drag, startPoint x: 497, startPoint y: 133, endPoint x: 496, endPoint y: 139, distance: 6.5
click at [494, 139] on icon "Previous month" at bounding box center [496, 136] width 13 height 13
click at [480, 183] on button "1" at bounding box center [476, 180] width 19 height 19
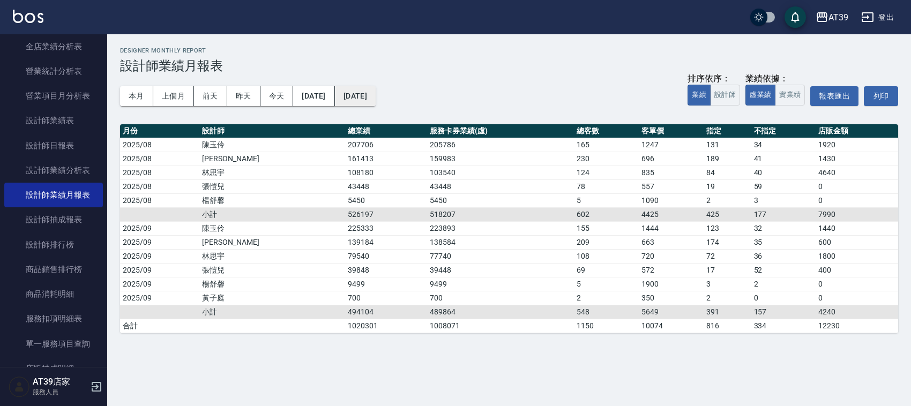
click at [376, 91] on button "[DATE]" at bounding box center [355, 96] width 41 height 20
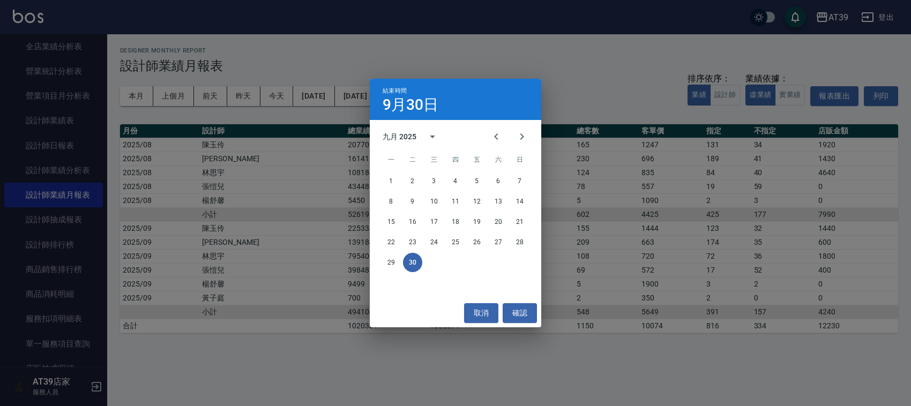
click at [416, 262] on button "30" at bounding box center [412, 262] width 19 height 19
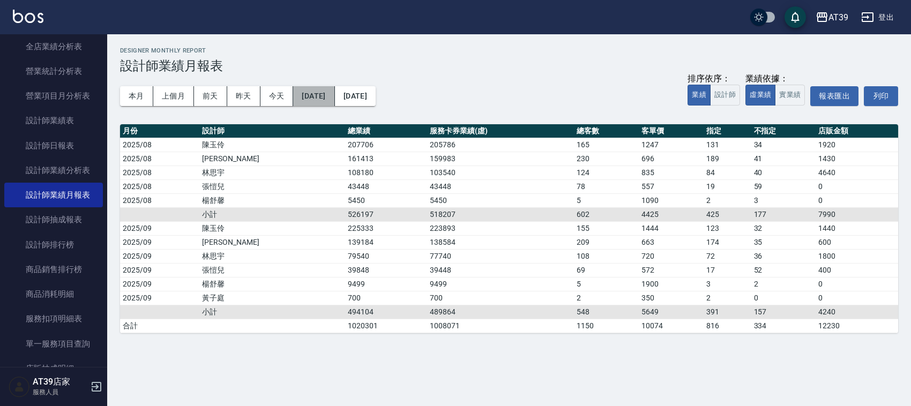
click at [331, 100] on button "[DATE]" at bounding box center [313, 96] width 41 height 20
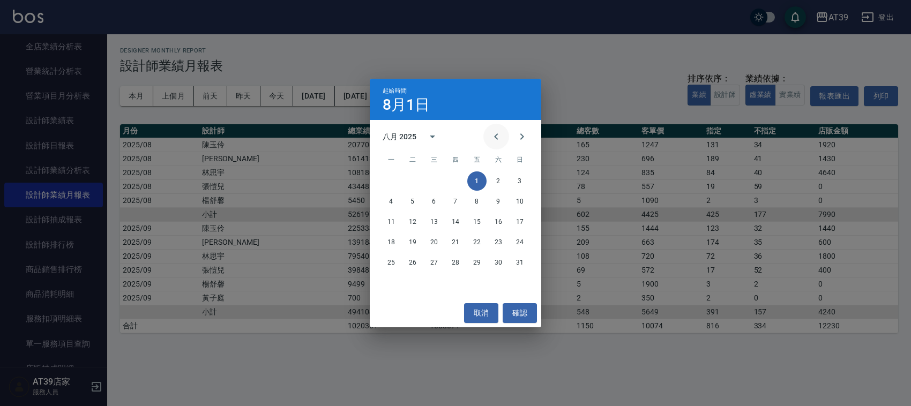
click at [493, 127] on button "Previous month" at bounding box center [496, 137] width 26 height 26
click at [496, 131] on icon "Previous month" at bounding box center [496, 136] width 13 height 13
click at [496, 132] on icon "Previous month" at bounding box center [496, 136] width 13 height 13
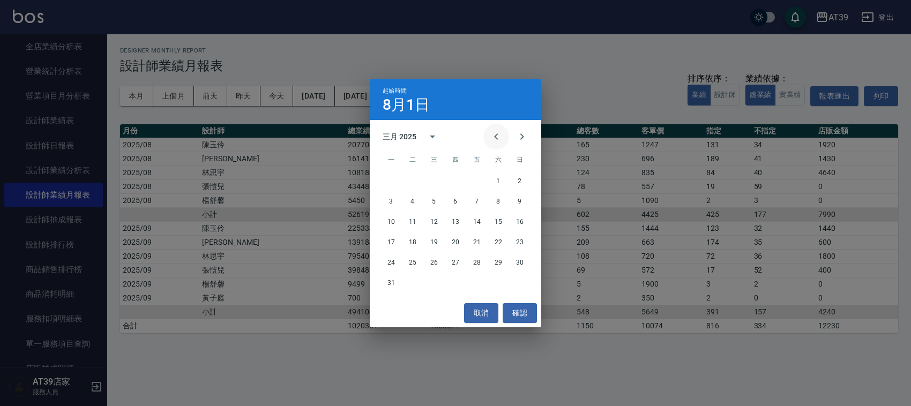
click at [496, 132] on icon "Previous month" at bounding box center [496, 136] width 13 height 13
click at [436, 180] on button "1" at bounding box center [433, 180] width 19 height 19
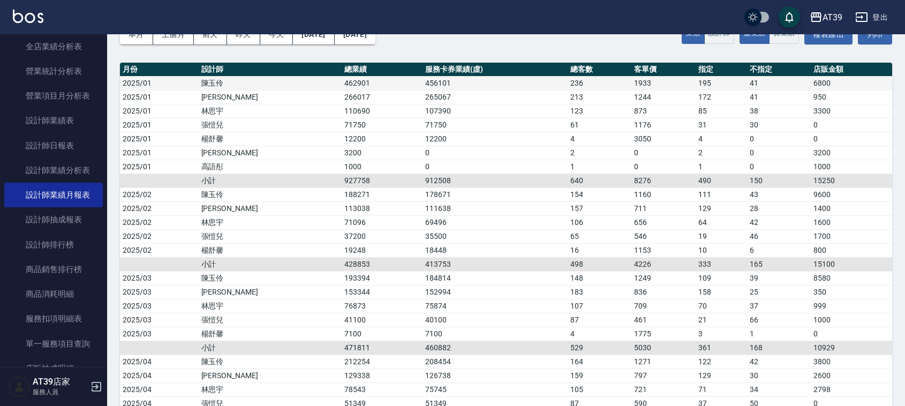
drag, startPoint x: 475, startPoint y: 80, endPoint x: 483, endPoint y: 114, distance: 34.2
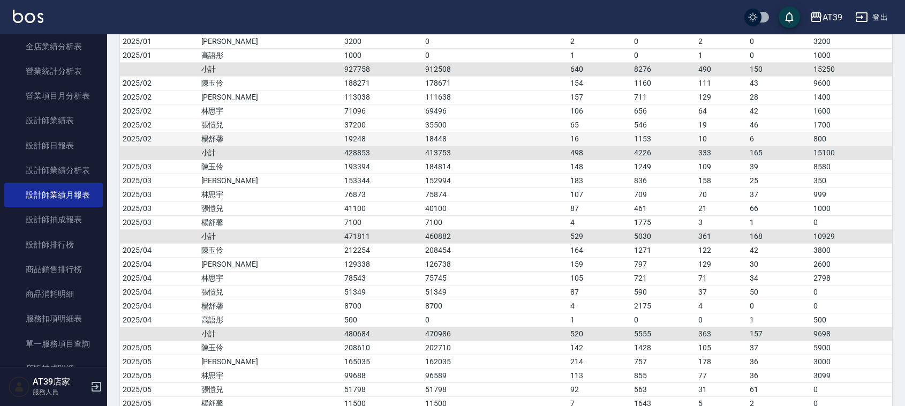
drag, startPoint x: 378, startPoint y: 177, endPoint x: 385, endPoint y: 205, distance: 28.7
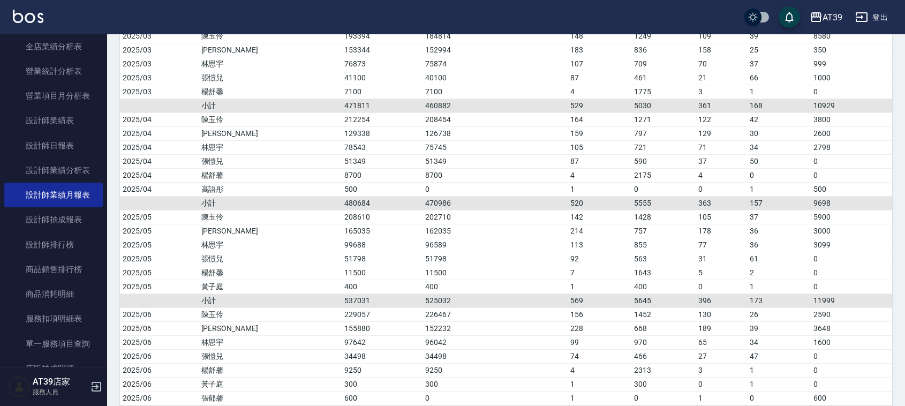
drag, startPoint x: 385, startPoint y: 205, endPoint x: 389, endPoint y: 220, distance: 15.8
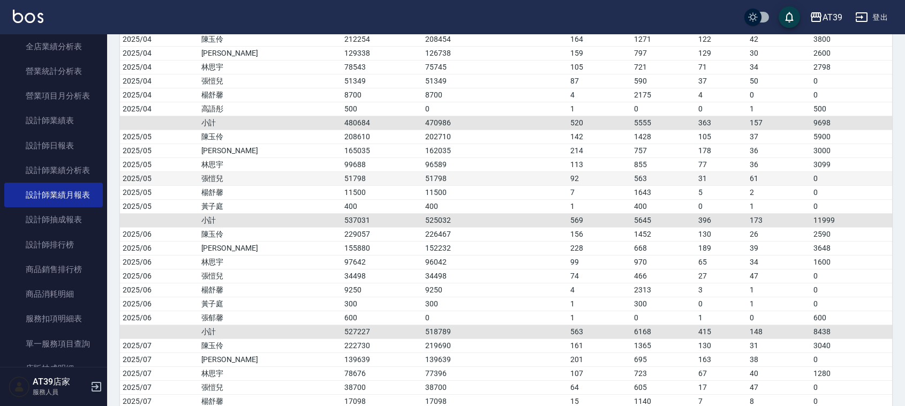
drag, startPoint x: 390, startPoint y: 217, endPoint x: 399, endPoint y: 240, distance: 24.8
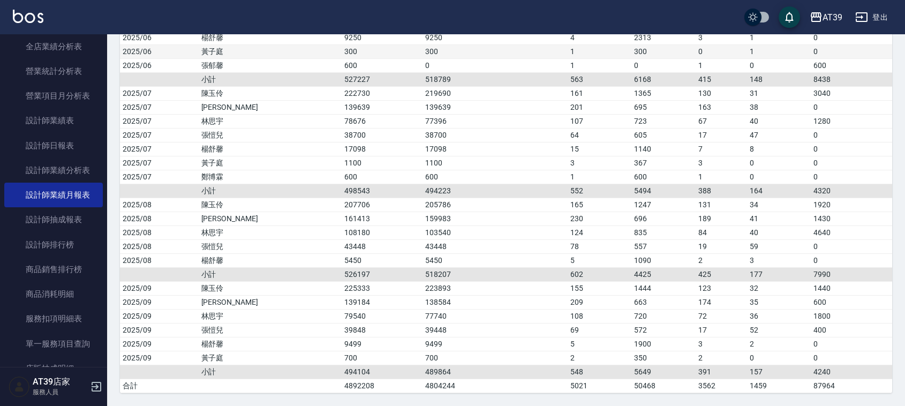
drag, startPoint x: 399, startPoint y: 240, endPoint x: 405, endPoint y: 265, distance: 25.9
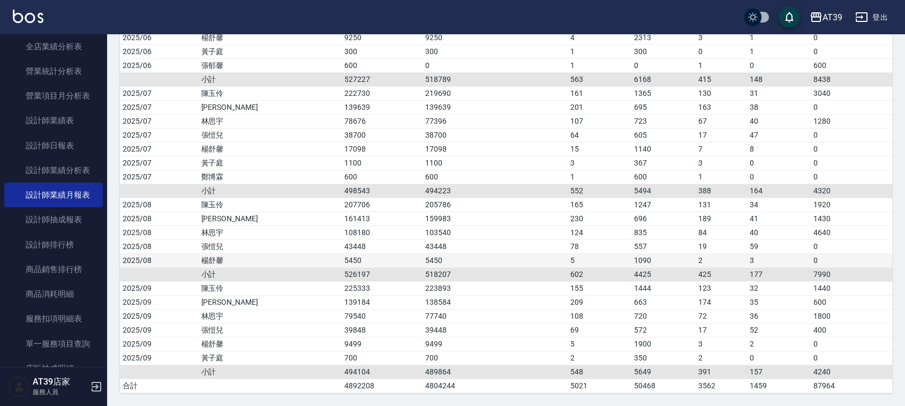
scroll to position [643, 0]
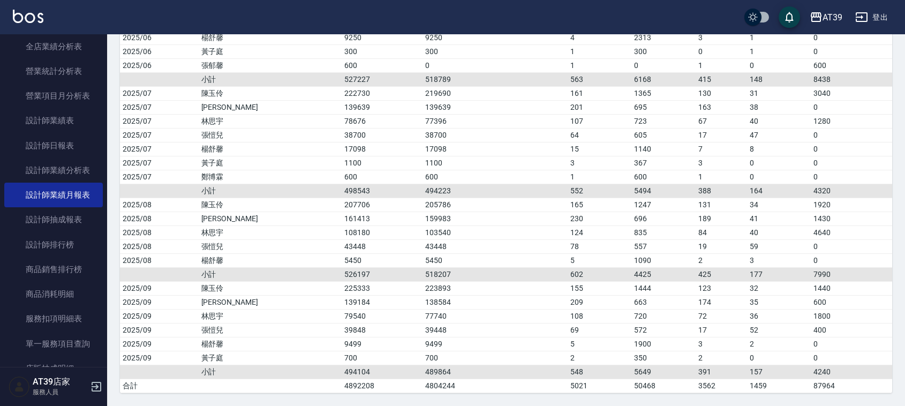
drag, startPoint x: 387, startPoint y: 183, endPoint x: 417, endPoint y: 273, distance: 94.7
drag, startPoint x: 449, startPoint y: 260, endPoint x: 453, endPoint y: 272, distance: 12.0
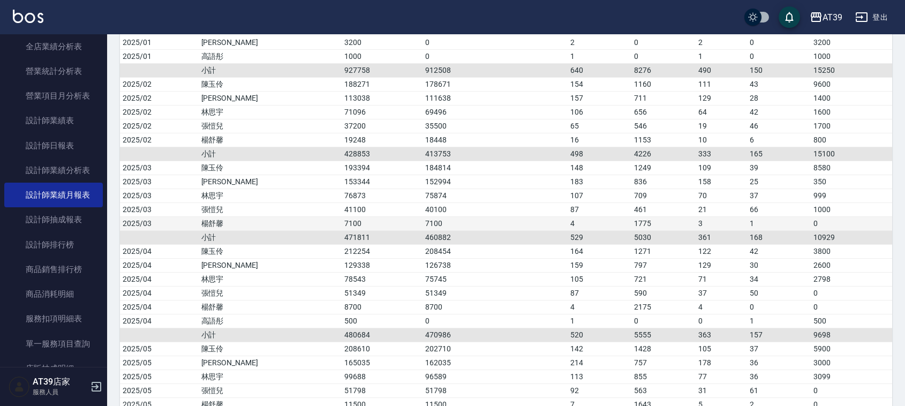
scroll to position [0, 0]
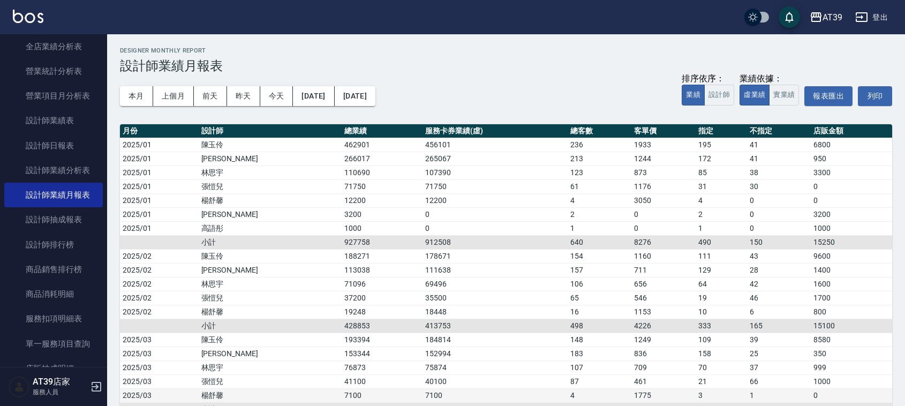
drag, startPoint x: 451, startPoint y: 257, endPoint x: 450, endPoint y: 176, distance: 81.4
